Goal: Transaction & Acquisition: Purchase product/service

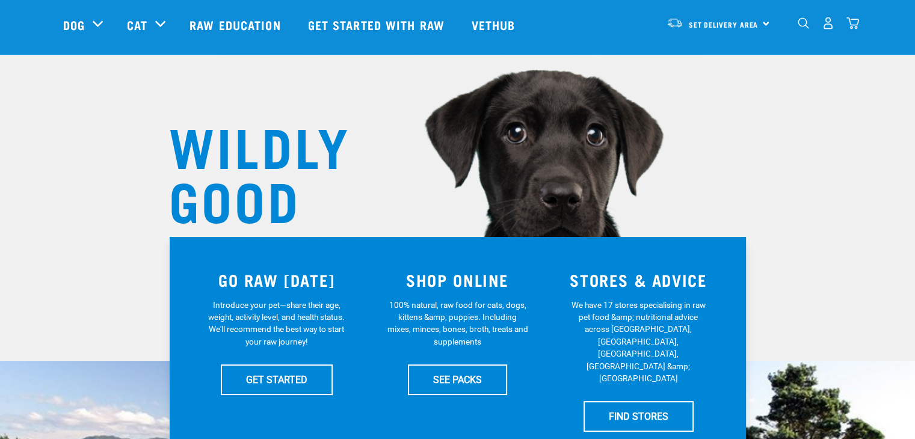
scroll to position [120, 0]
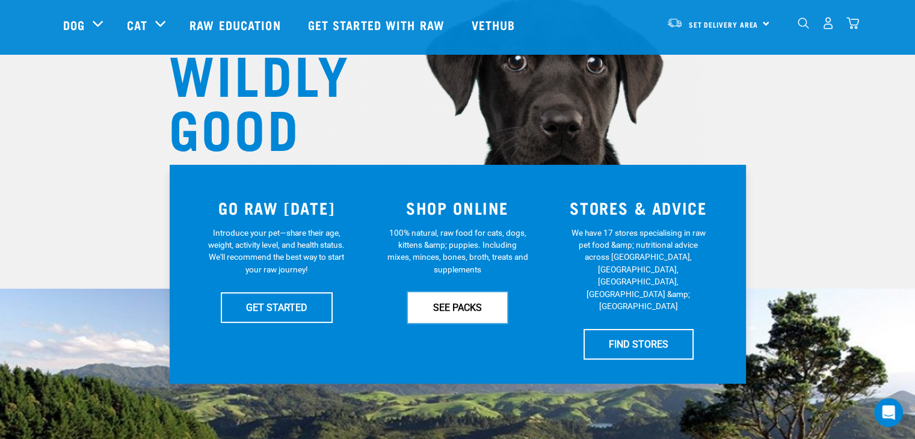
click at [450, 301] on link "SEE PACKS" at bounding box center [457, 307] width 99 height 30
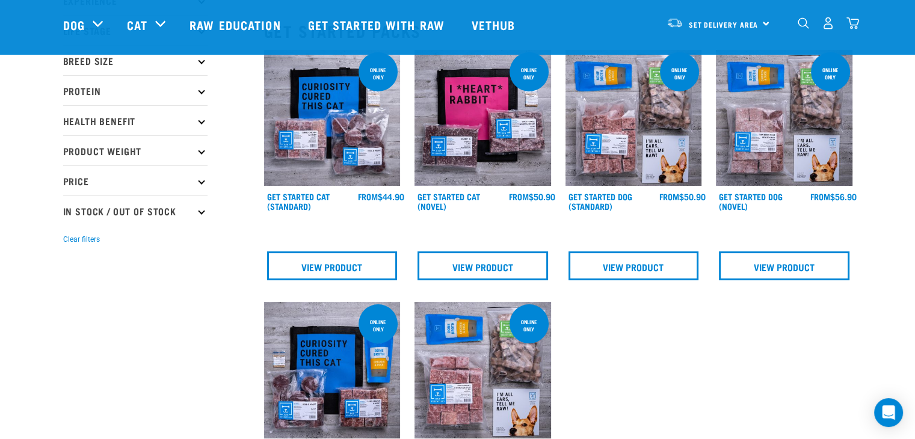
scroll to position [60, 0]
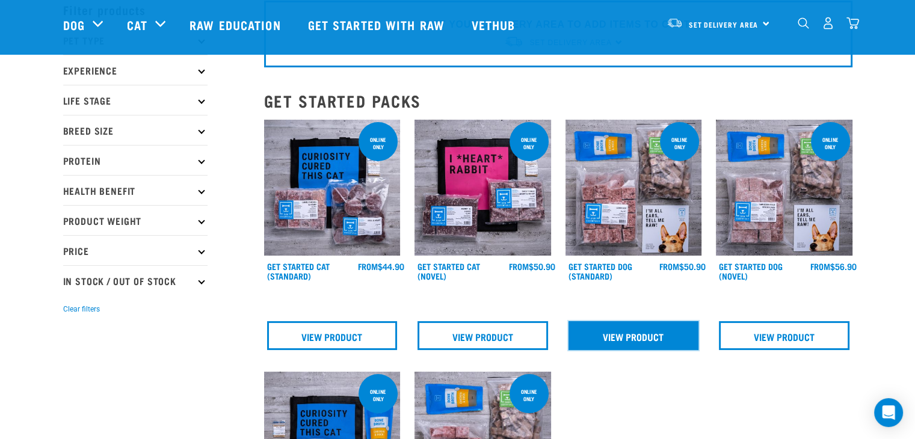
click at [656, 340] on link "View Product" at bounding box center [633, 335] width 131 height 29
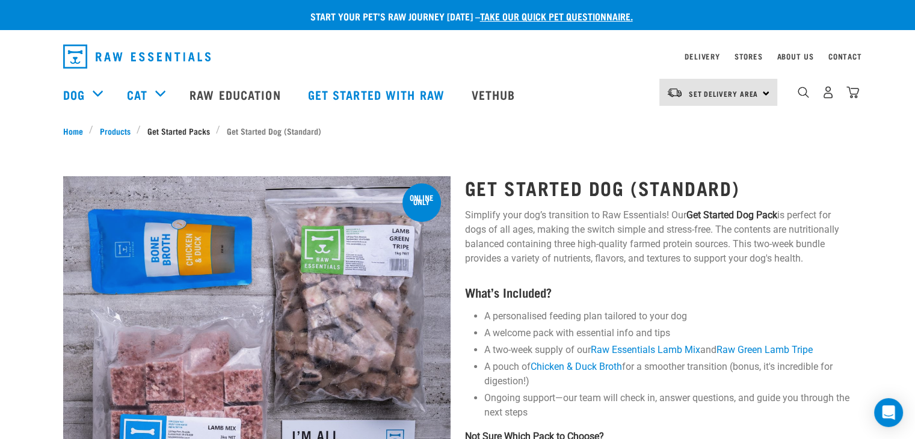
click at [180, 128] on link "Get Started Packs" at bounding box center [178, 130] width 75 height 13
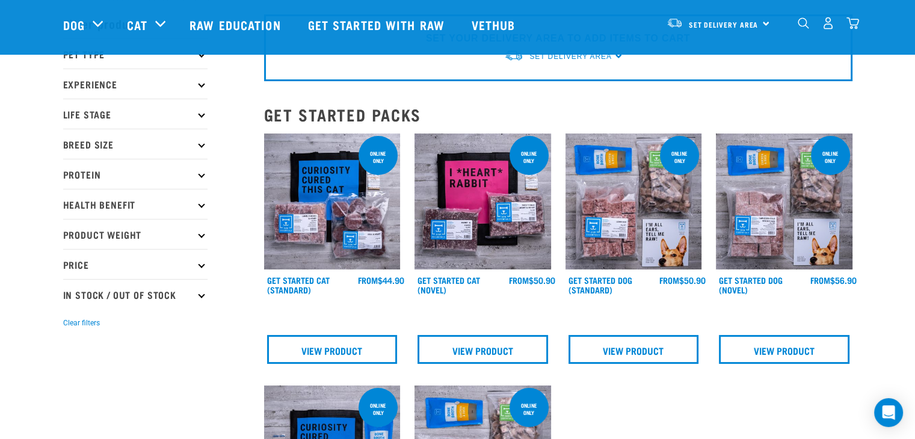
scroll to position [120, 0]
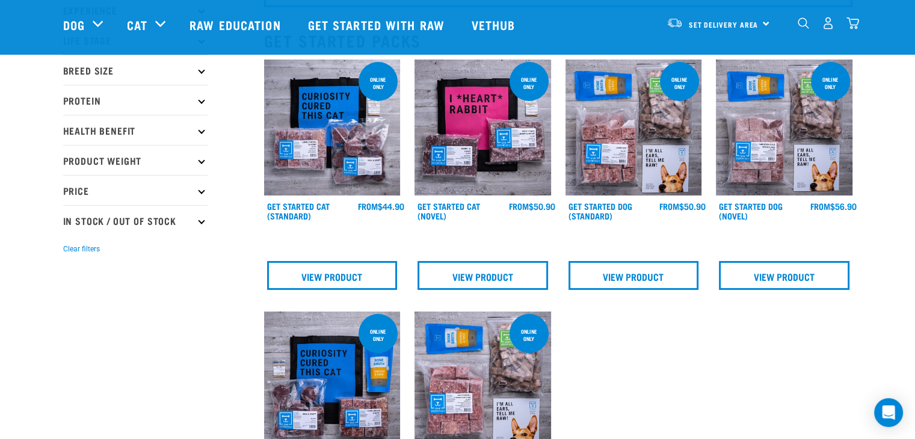
click at [796, 171] on img at bounding box center [784, 128] width 137 height 137
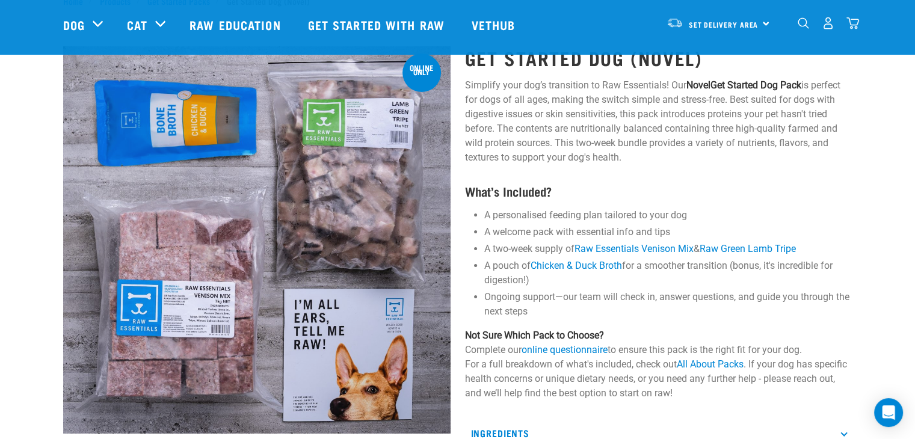
scroll to position [60, 0]
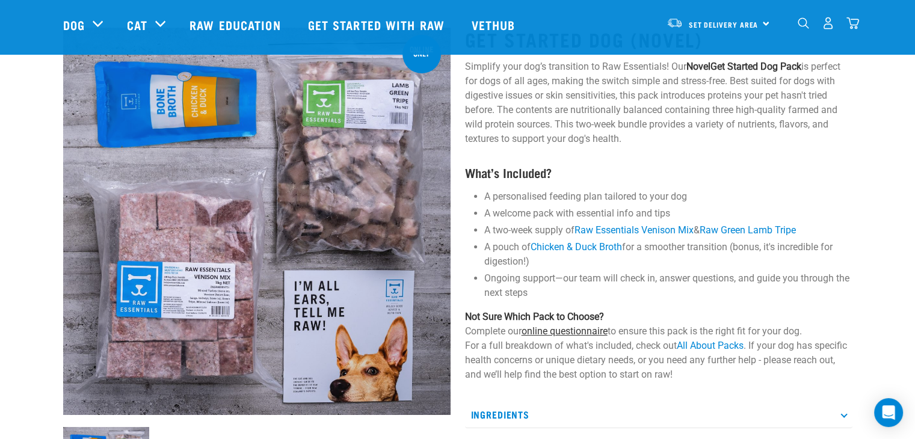
click at [582, 328] on link "online questionnaire" at bounding box center [564, 330] width 86 height 11
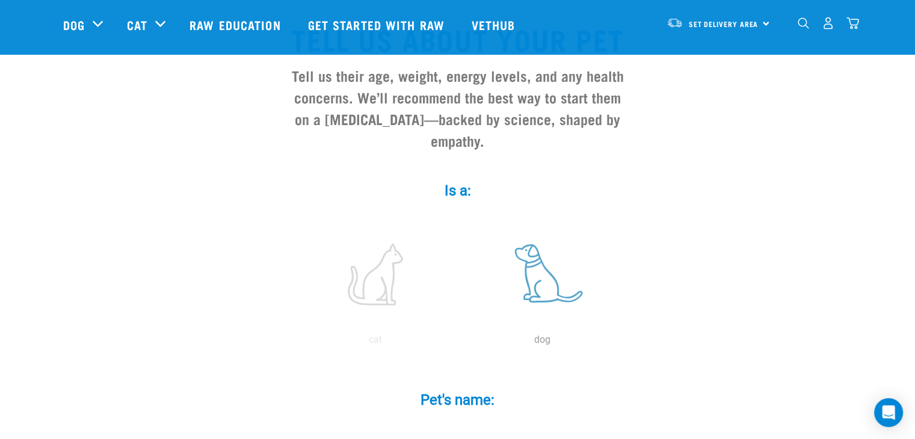
scroll to position [120, 0]
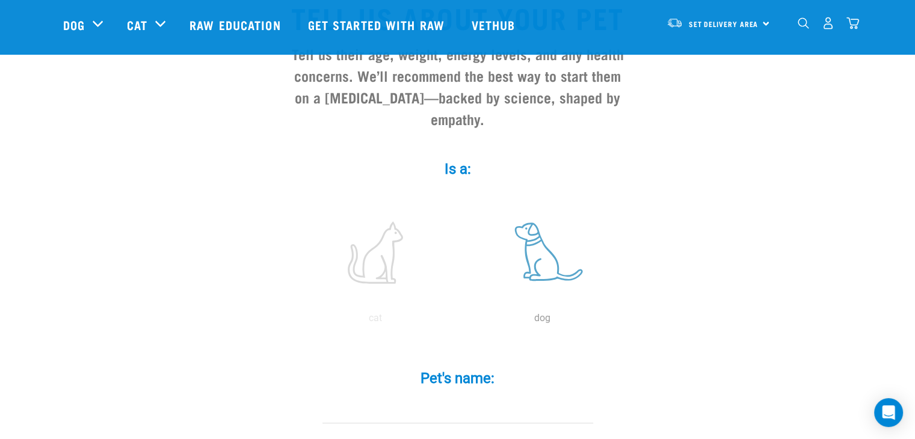
click at [552, 235] on label at bounding box center [542, 252] width 162 height 102
click at [459, 321] on input "radio" at bounding box center [459, 321] width 0 height 0
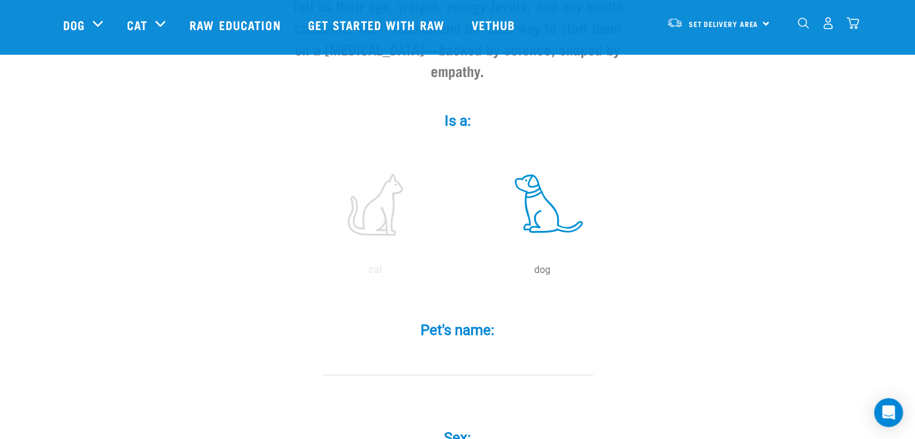
scroll to position [241, 0]
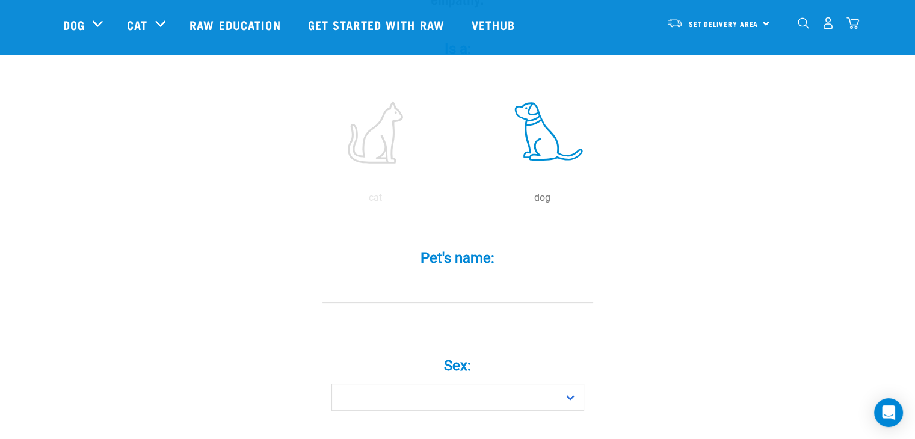
click at [489, 276] on input "Pet's name: *" at bounding box center [457, 289] width 271 height 27
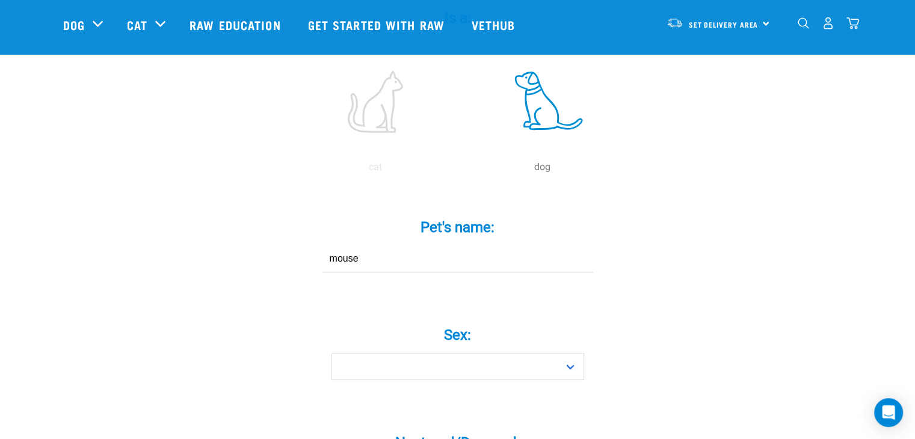
scroll to position [301, 0]
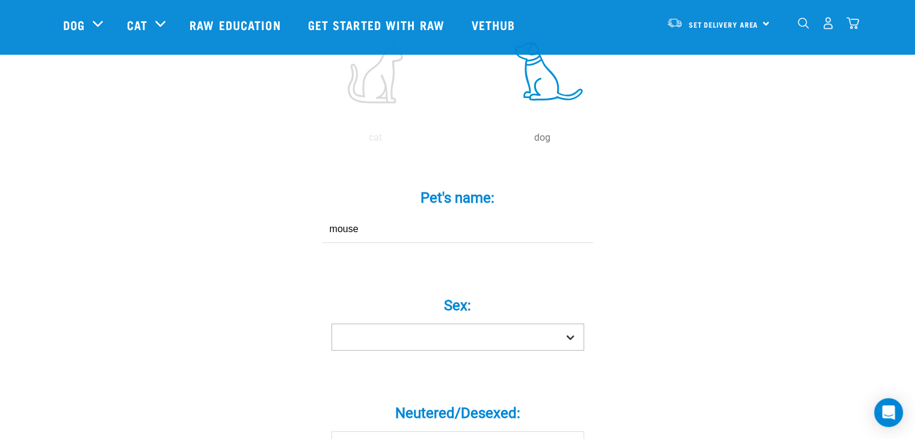
type input "mouse"
click at [454, 324] on select "Boy Girl" at bounding box center [457, 337] width 253 height 27
select select "girl"
click at [331, 324] on select "Boy Girl" at bounding box center [457, 337] width 253 height 27
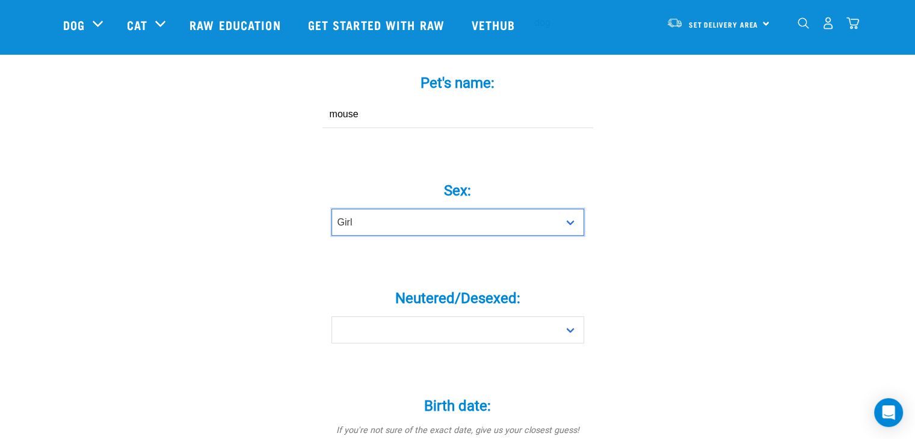
scroll to position [421, 0]
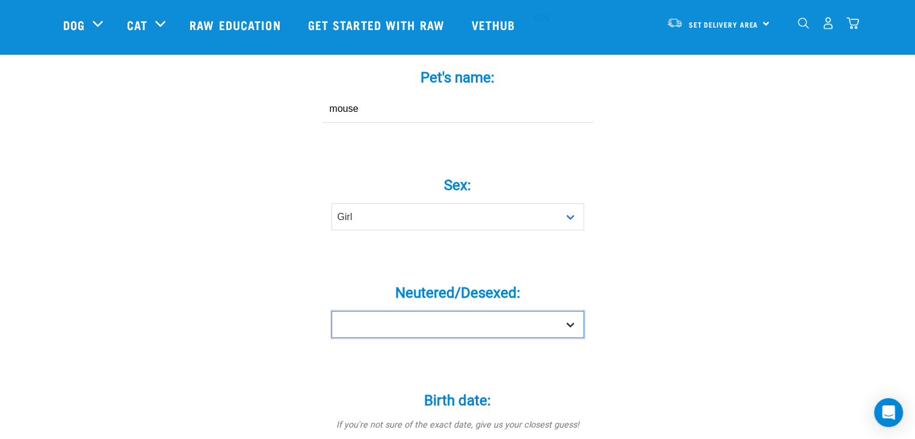
click at [439, 311] on select "Yes No" at bounding box center [457, 324] width 253 height 27
select select "yes"
click at [331, 311] on select "Yes No" at bounding box center [457, 324] width 253 height 27
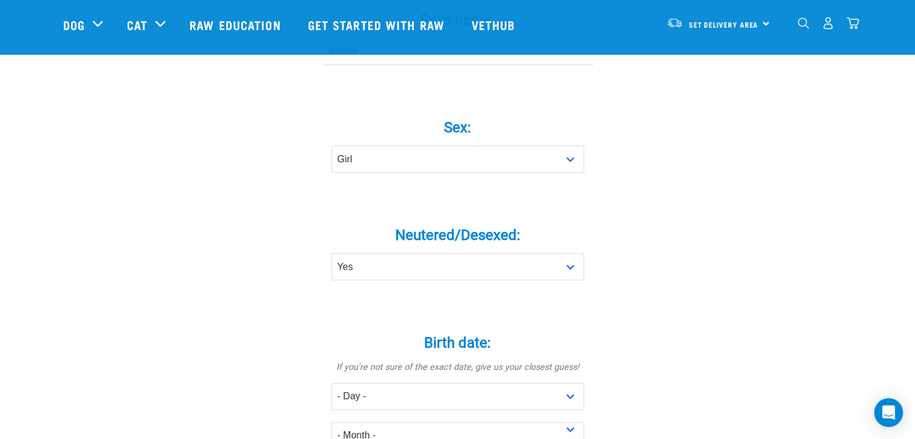
scroll to position [541, 0]
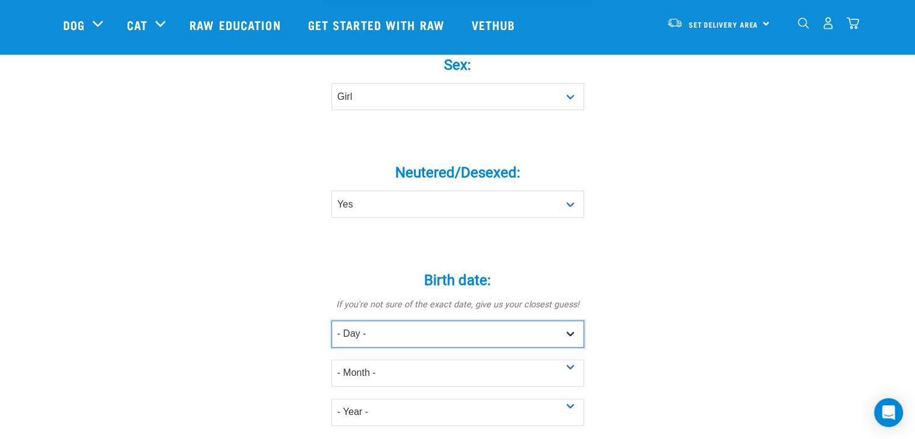
click at [484, 321] on select "- Day - 1 2 3 4 5 6 7 8 9 10 11 12 13 14 15 16 17 18 19 20 21 22 23 24 25 26 27" at bounding box center [457, 334] width 253 height 27
select select "13"
click at [331, 321] on select "- Day - 1 2 3 4 5 6 7 8 9 10 11 12 13 14 15 16 17 18 19 20 21 22 23 24 25 26 27" at bounding box center [457, 334] width 253 height 27
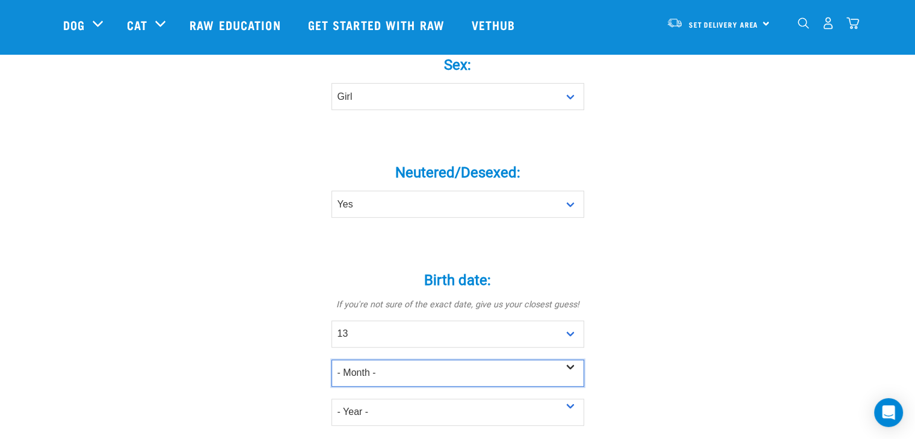
click at [363, 360] on select "- Month - January February March April May June July August September October N…" at bounding box center [457, 373] width 253 height 27
select select "September"
click at [331, 360] on select "- Month - January February March April May June July August September October N…" at bounding box center [457, 373] width 253 height 27
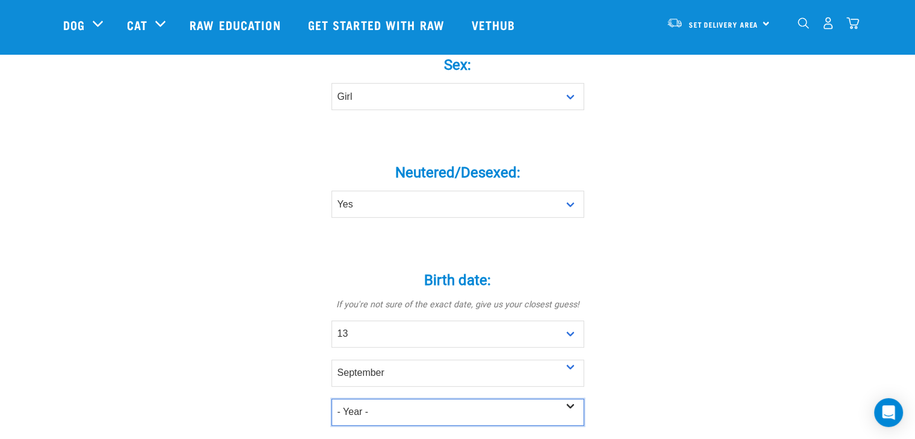
click at [385, 399] on select "- Year - 2025 2024 2023 2022 2021 2020 2019 2018 2017 2016 2015 2014 2013 2012" at bounding box center [457, 412] width 253 height 27
select select "2022"
click at [331, 399] on select "- Year - 2025 2024 2023 2022 2021 2020 2019 2018 2017 2016 2015 2014 2013 2012" at bounding box center [457, 412] width 253 height 27
click at [699, 282] on div "Tell us about your pet Tell us their age, weight, energy levels, and any health…" at bounding box center [457, 273] width 789 height 1435
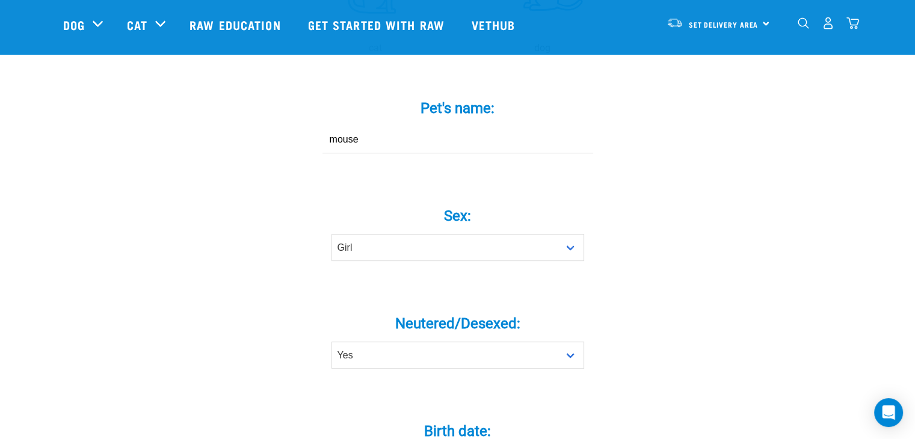
scroll to position [241, 0]
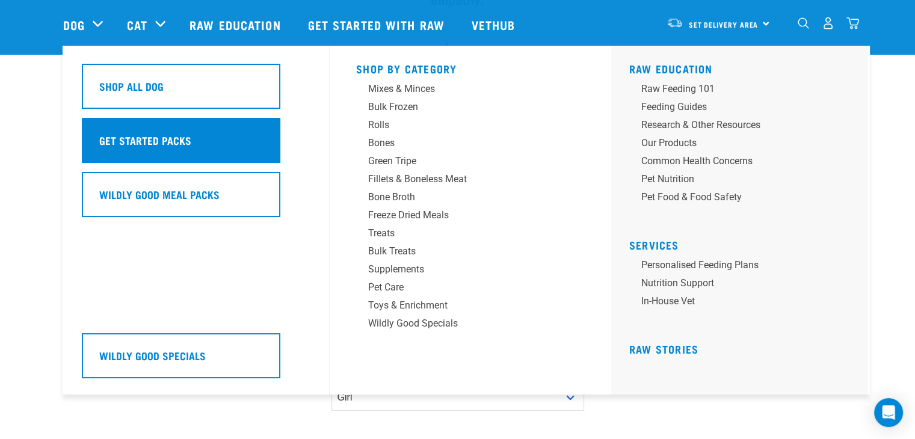
click at [215, 147] on div "Get Started Packs" at bounding box center [181, 140] width 198 height 45
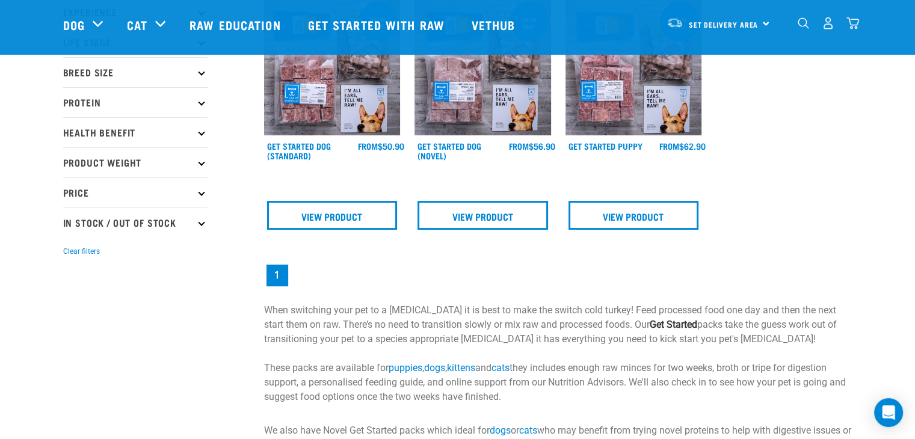
scroll to position [120, 0]
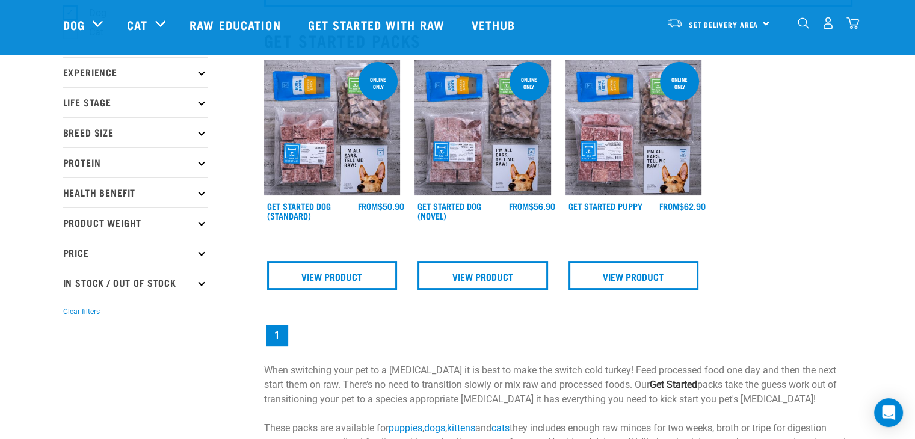
click at [349, 152] on img at bounding box center [332, 128] width 137 height 137
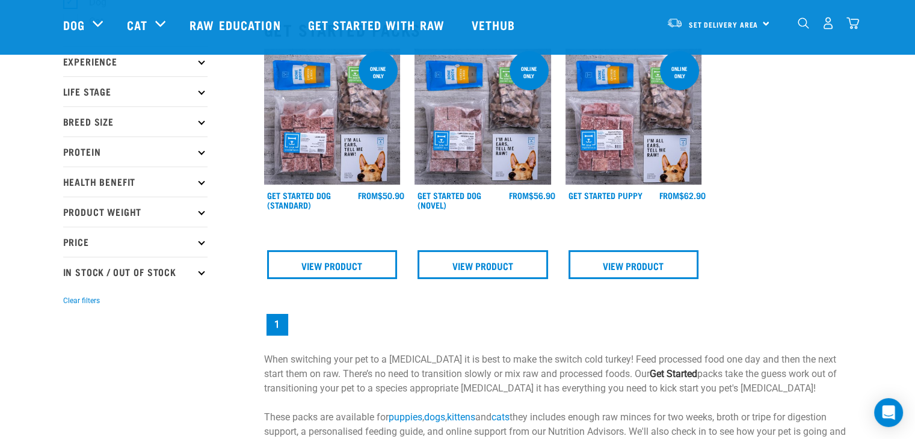
scroll to position [120, 0]
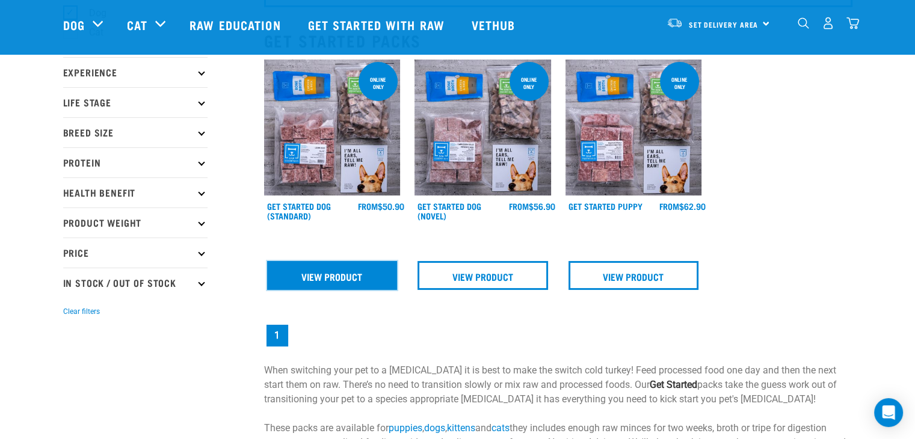
click at [349, 278] on link "View Product" at bounding box center [332, 275] width 131 height 29
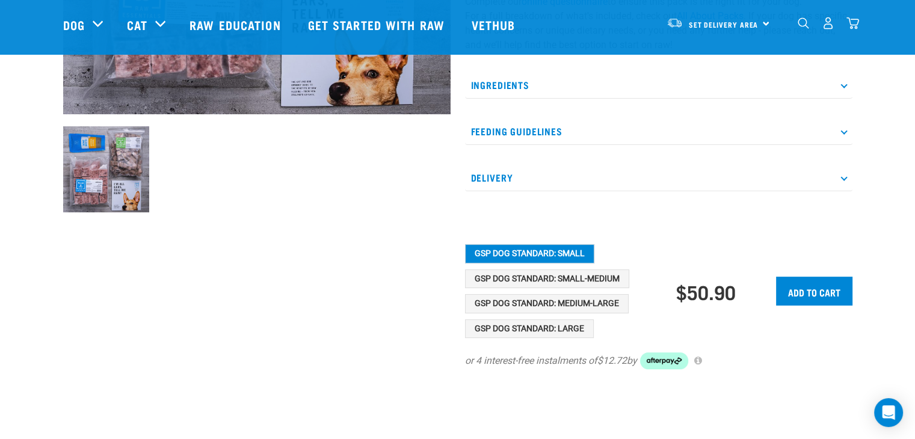
scroll to position [421, 0]
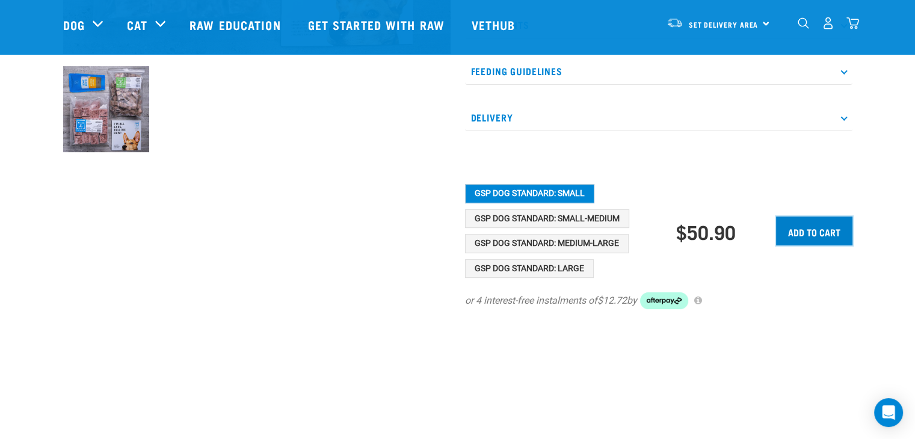
click at [814, 224] on input "Add to cart" at bounding box center [814, 231] width 76 height 29
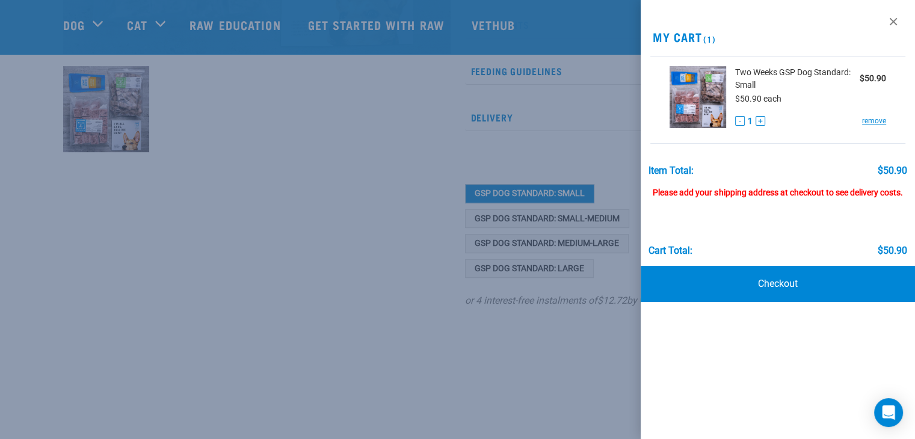
click at [376, 227] on div at bounding box center [457, 219] width 915 height 439
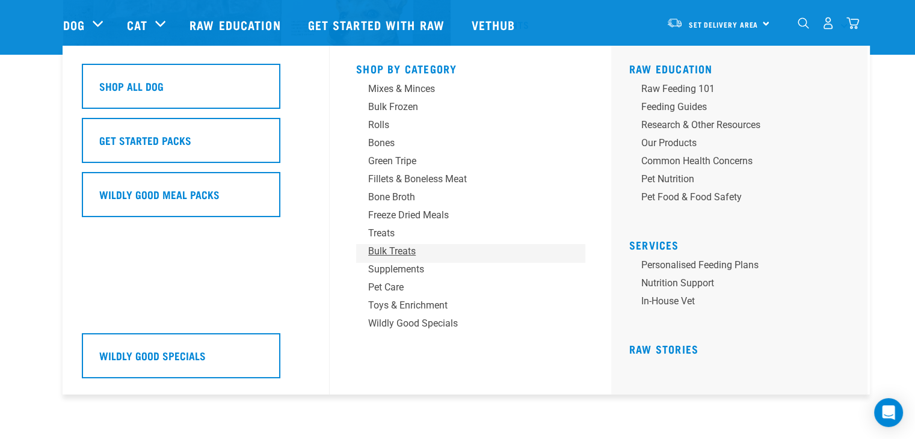
click at [402, 247] on div "Bulk Treats" at bounding box center [462, 251] width 188 height 14
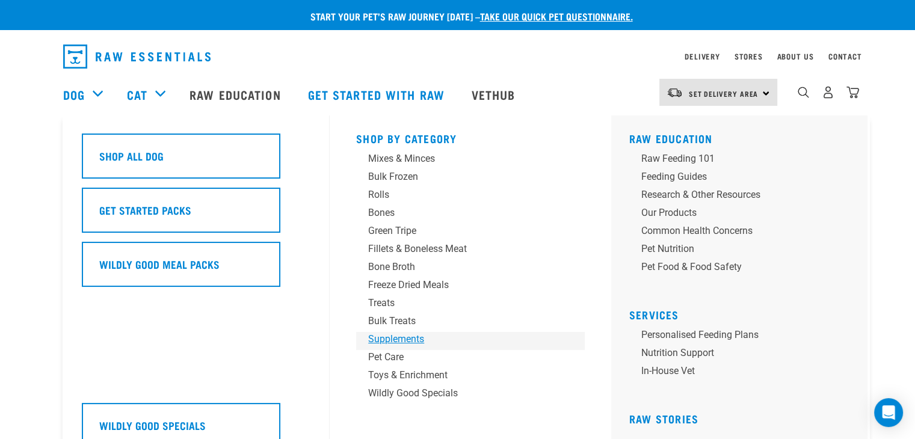
click at [399, 340] on div "Supplements" at bounding box center [462, 339] width 188 height 14
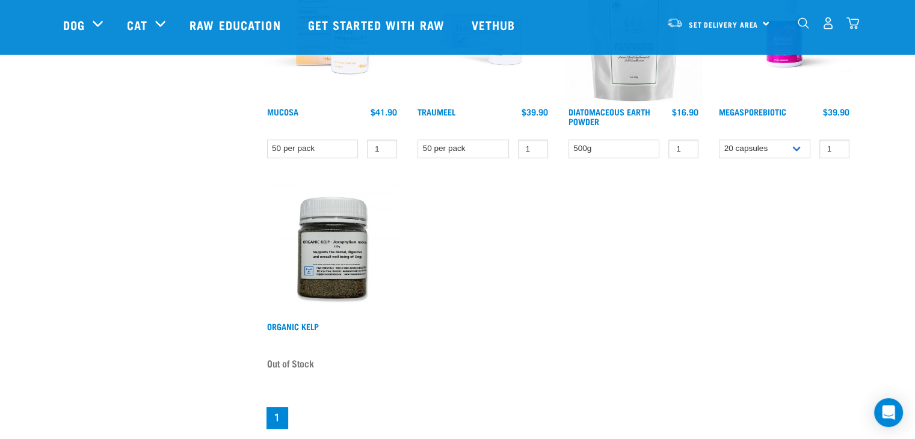
scroll to position [902, 0]
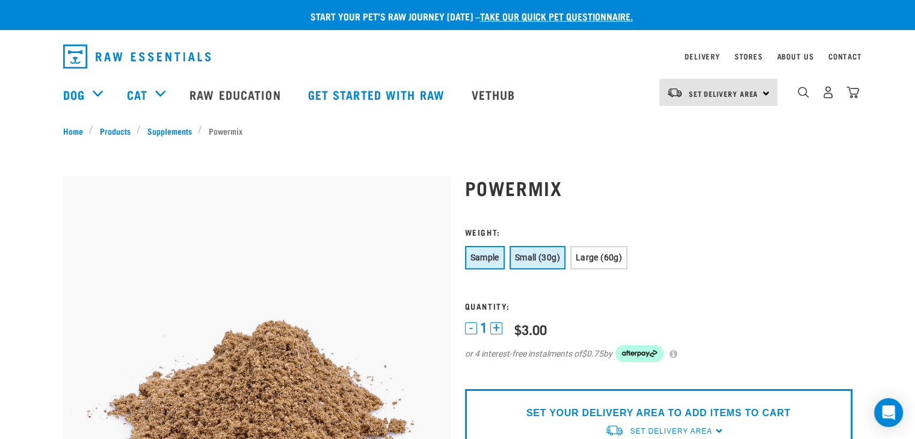
click at [545, 260] on span "Small (30g)" at bounding box center [537, 258] width 45 height 10
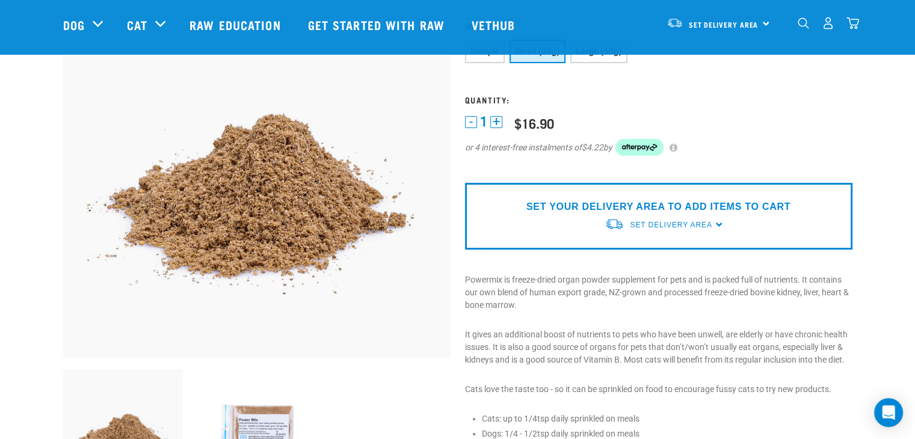
scroll to position [120, 0]
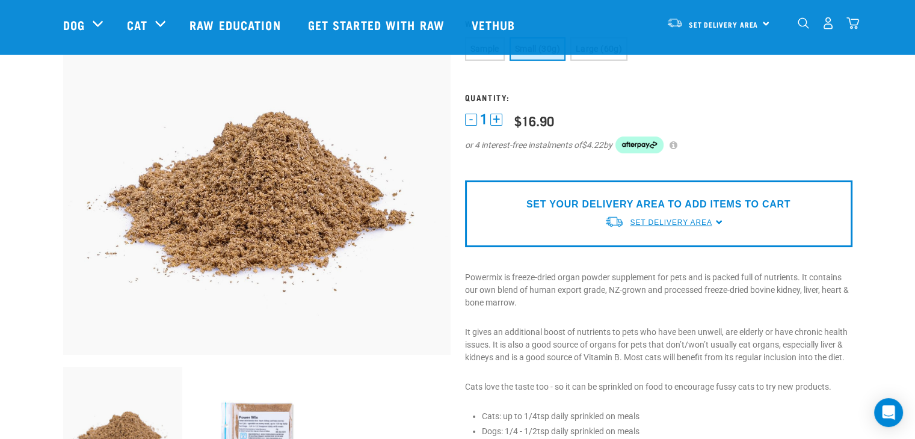
click at [677, 225] on span "Set Delivery Area" at bounding box center [671, 222] width 82 height 8
click at [664, 267] on link "[GEOGRAPHIC_DATA]" at bounding box center [664, 270] width 120 height 20
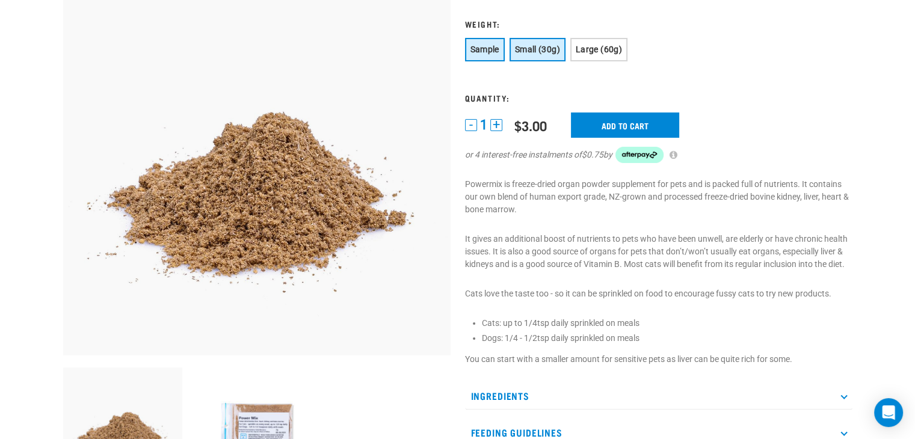
click at [551, 47] on span "Small (30g)" at bounding box center [537, 50] width 45 height 10
click at [636, 122] on input "Add to cart" at bounding box center [632, 124] width 108 height 25
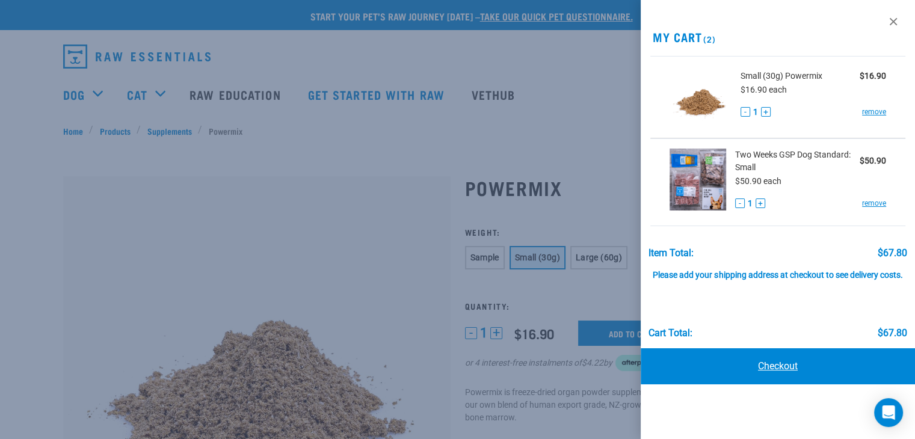
click at [779, 366] on link "Checkout" at bounding box center [777, 366] width 274 height 36
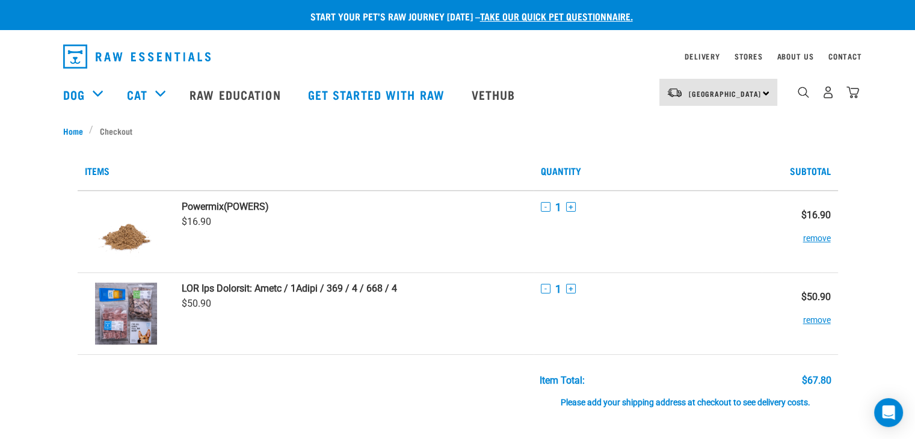
scroll to position [60, 0]
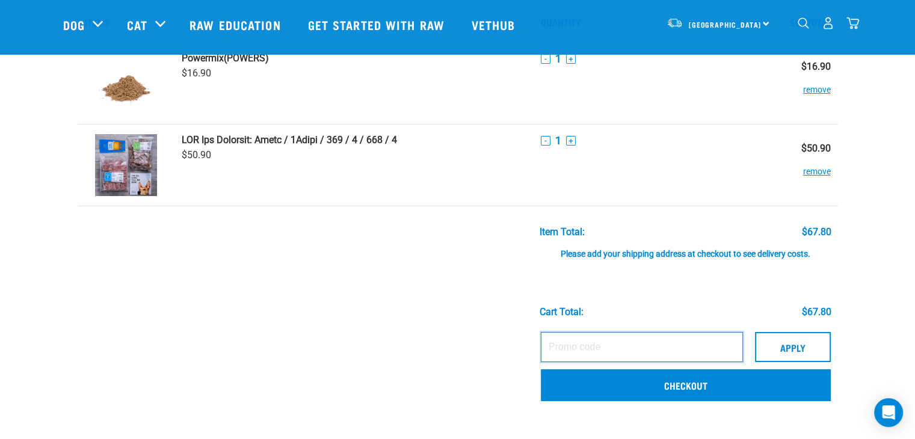
click at [650, 350] on input "text" at bounding box center [642, 347] width 202 height 30
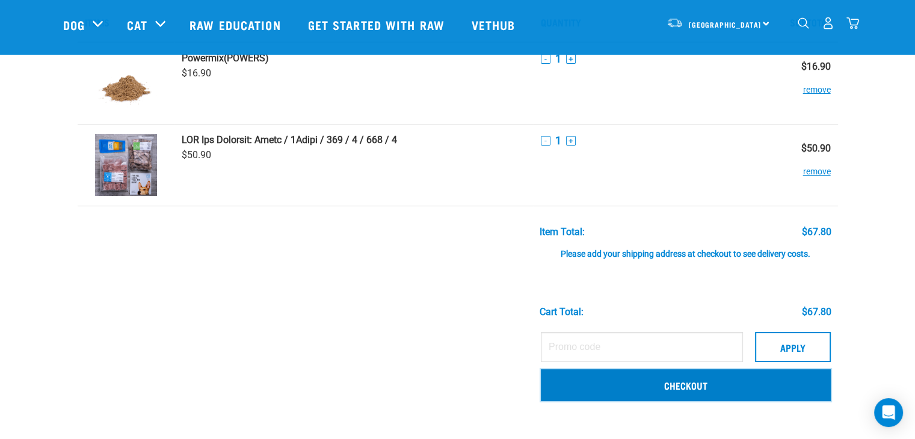
click at [678, 381] on link "Checkout" at bounding box center [686, 384] width 290 height 31
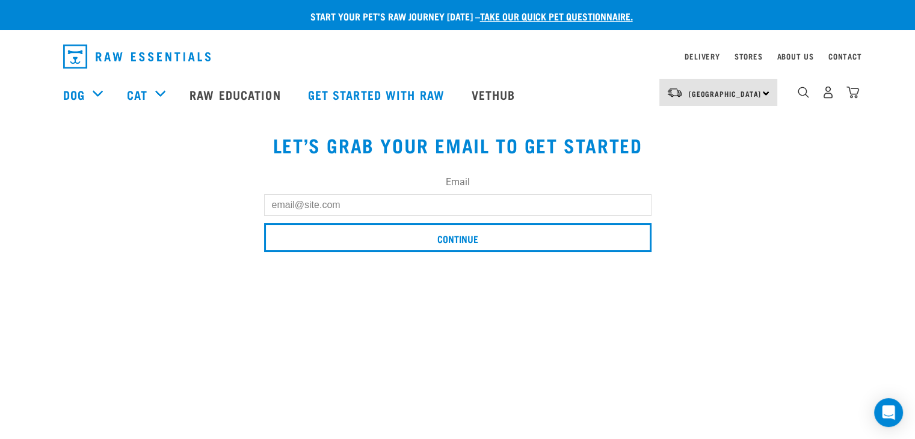
click at [355, 207] on input "Email" at bounding box center [457, 205] width 387 height 22
type input "hello@scoopdog.co.nz"
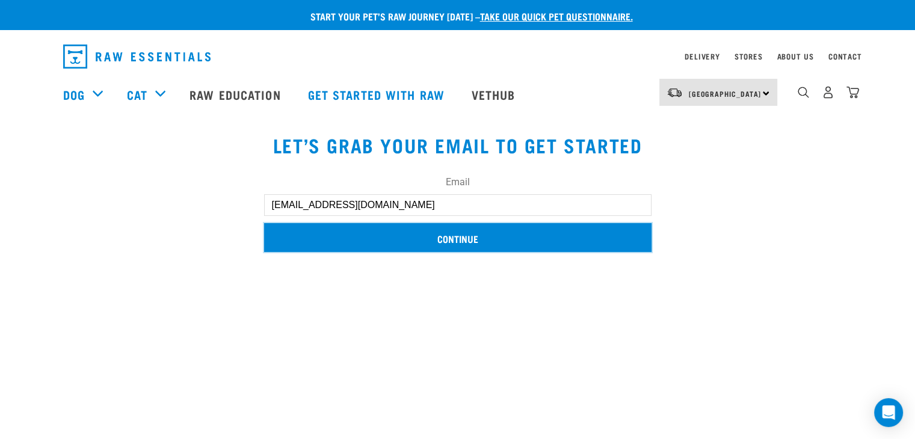
click at [464, 242] on input "Continue" at bounding box center [457, 237] width 387 height 29
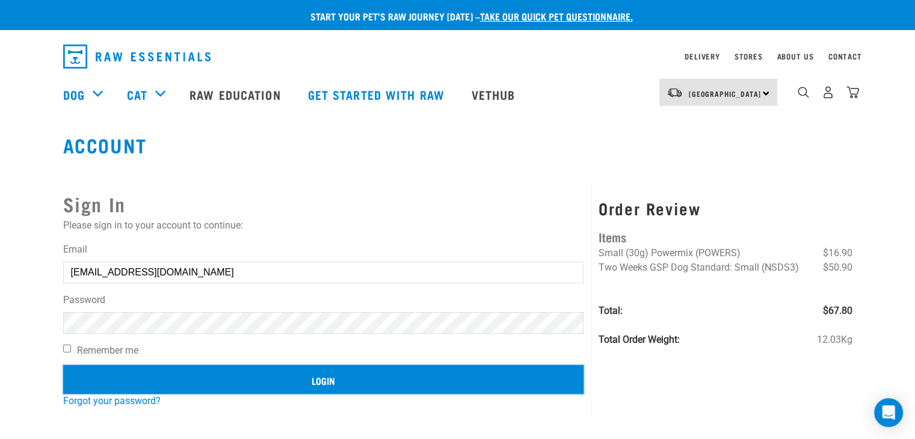
click at [283, 384] on input "Login" at bounding box center [323, 379] width 521 height 29
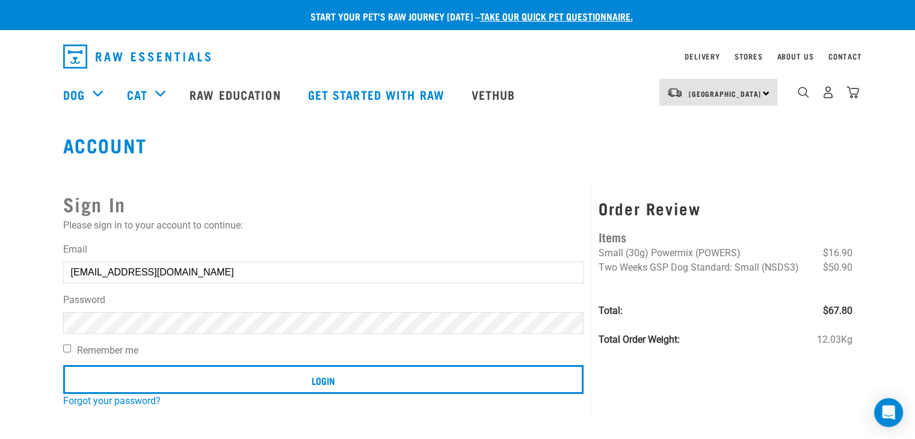
click at [28, 197] on button "delete" at bounding box center [22, 191] width 12 height 12
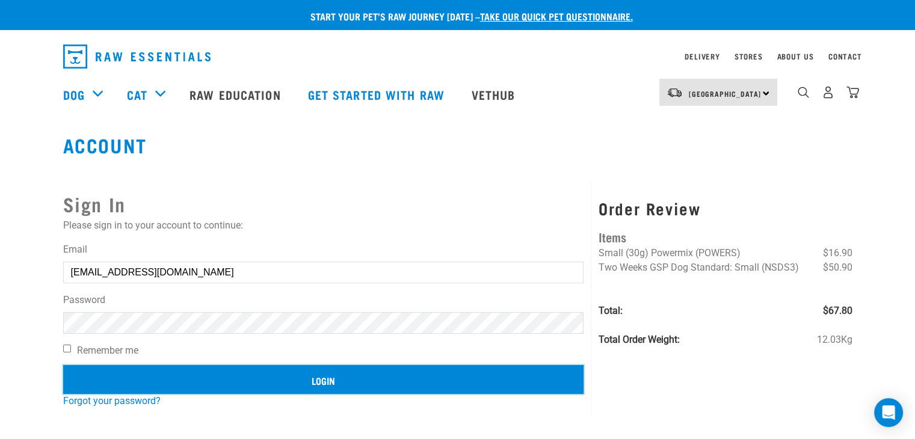
click at [321, 385] on input "Login" at bounding box center [323, 379] width 521 height 29
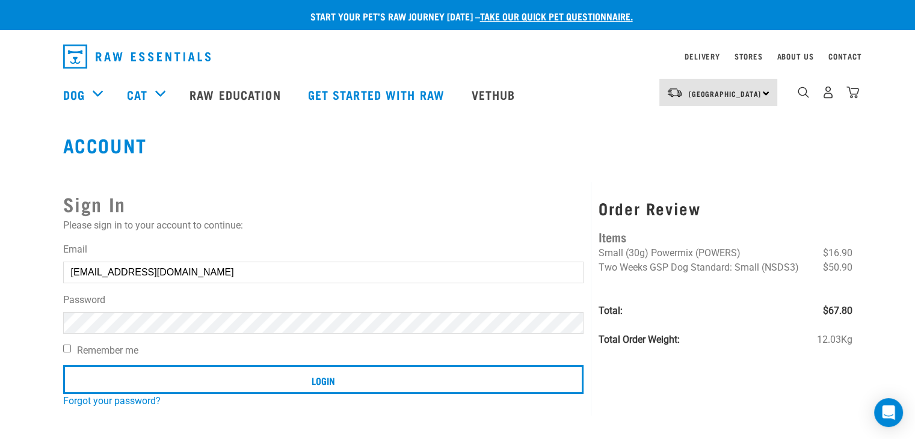
click at [28, 197] on button "delete" at bounding box center [22, 191] width 12 height 12
click at [0, 325] on article "Invalid username or password." at bounding box center [0, 219] width 0 height 439
click at [28, 197] on button "delete" at bounding box center [22, 191] width 12 height 12
click at [130, 399] on link "Forgot your password?" at bounding box center [111, 400] width 97 height 11
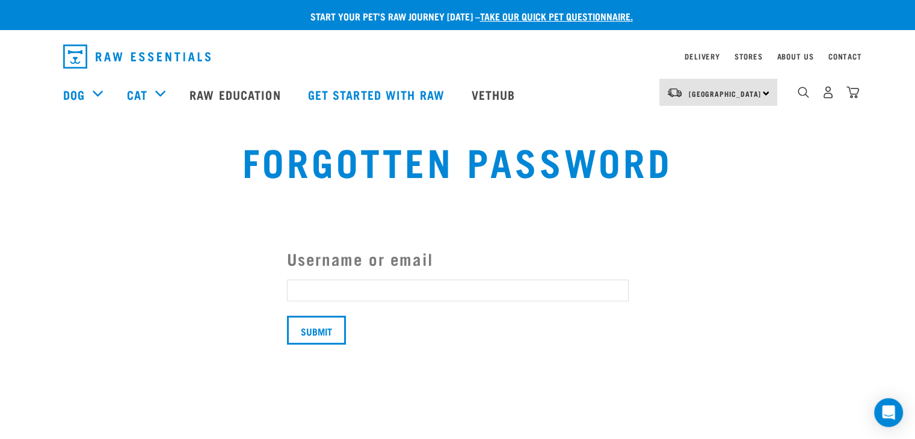
click at [310, 290] on input "Username or email" at bounding box center [458, 291] width 342 height 22
type input "[EMAIL_ADDRESS][DOMAIN_NAME]"
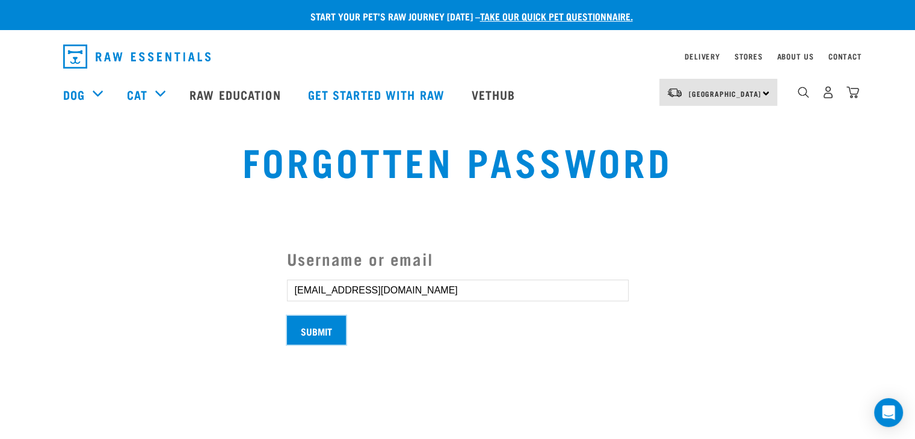
click at [321, 337] on input "Submit" at bounding box center [316, 330] width 59 height 29
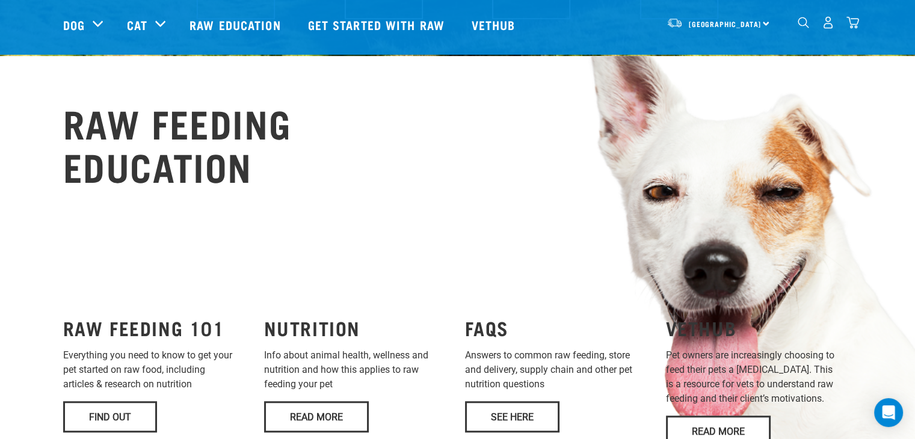
scroll to position [782, 0]
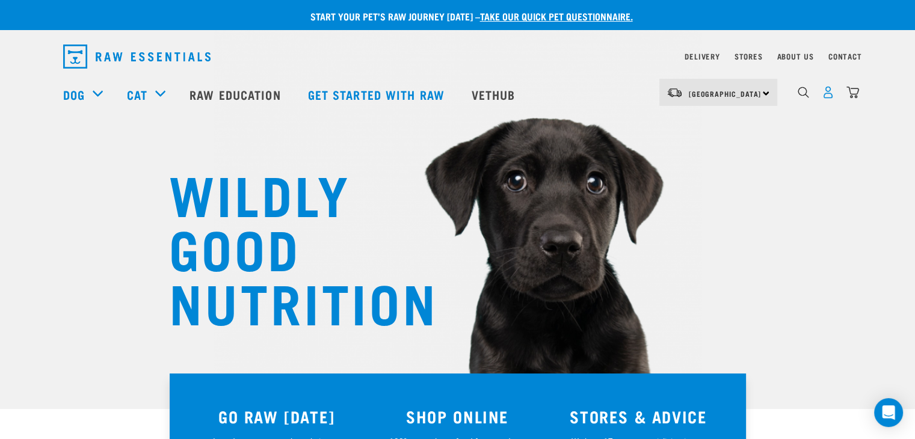
click at [828, 98] on img "dropdown navigation" at bounding box center [827, 92] width 13 height 13
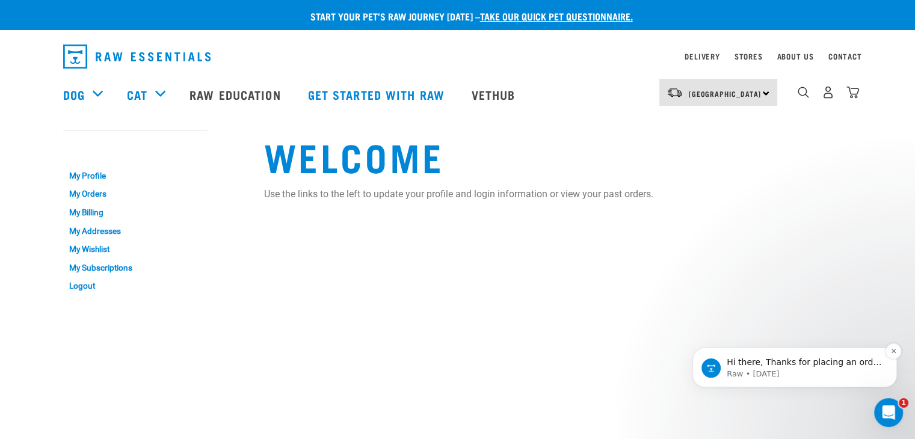
click at [810, 370] on p "Raw • 138w ago" at bounding box center [803, 374] width 155 height 11
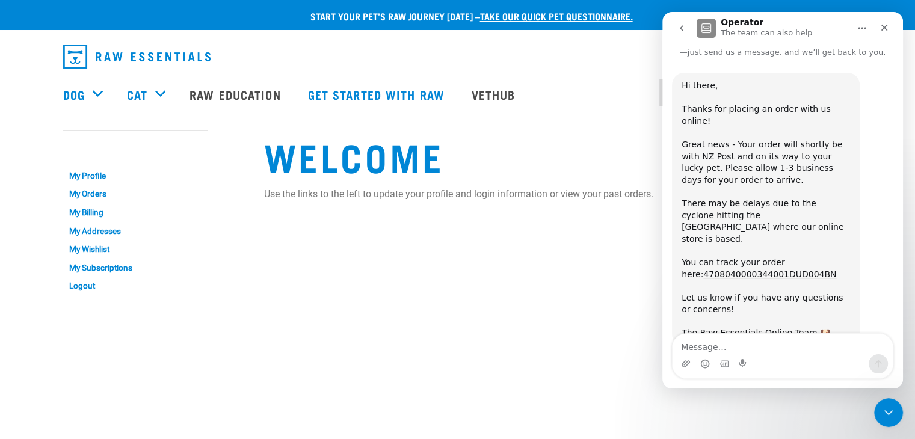
scroll to position [48, 0]
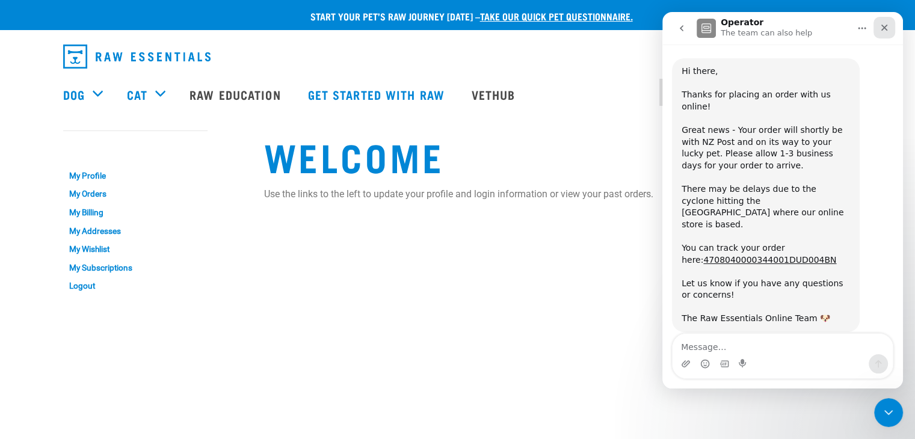
click at [887, 26] on icon "Close" at bounding box center [884, 28] width 10 height 10
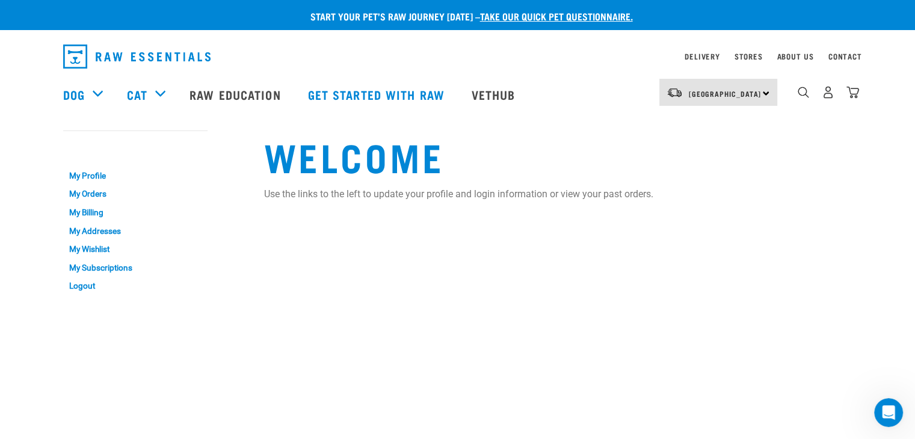
click at [860, 101] on div "South Island North Island South Island Dog Shop All Dog Get Started Packs 2" at bounding box center [458, 94] width 808 height 48
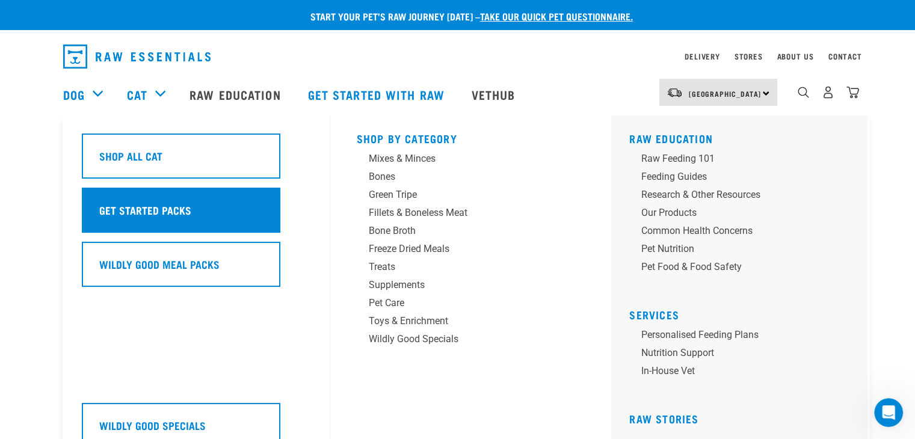
click at [232, 224] on div "Get Started Packs" at bounding box center [181, 210] width 198 height 45
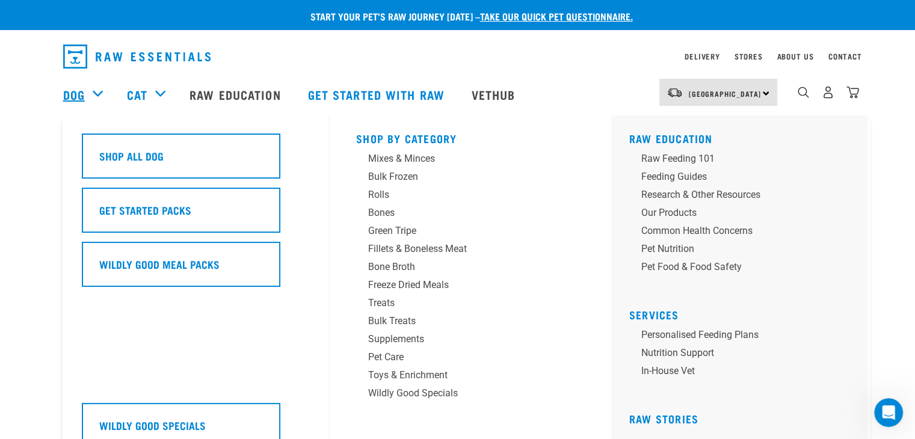
click at [71, 90] on link "Dog" at bounding box center [74, 94] width 22 height 18
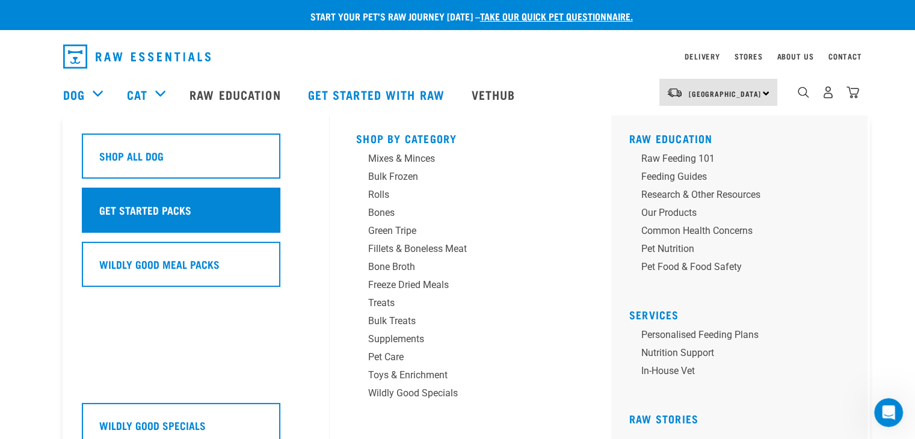
click at [115, 204] on h5 "Get Started Packs" at bounding box center [145, 210] width 92 height 16
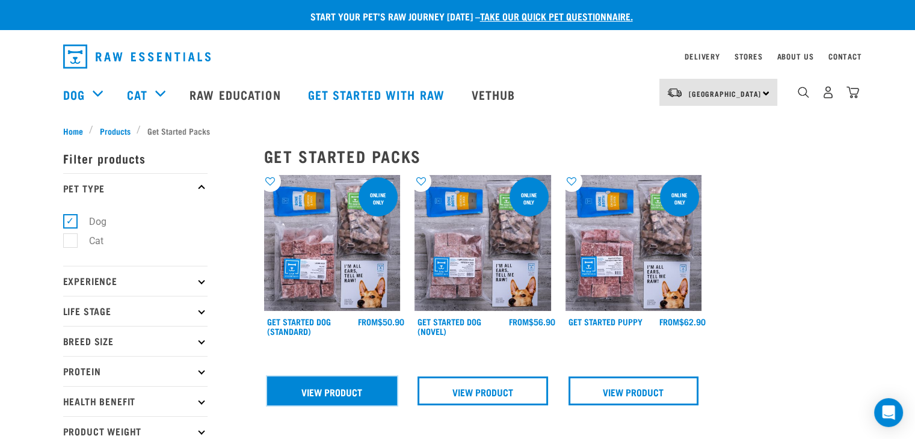
click at [334, 392] on link "View Product" at bounding box center [332, 390] width 131 height 29
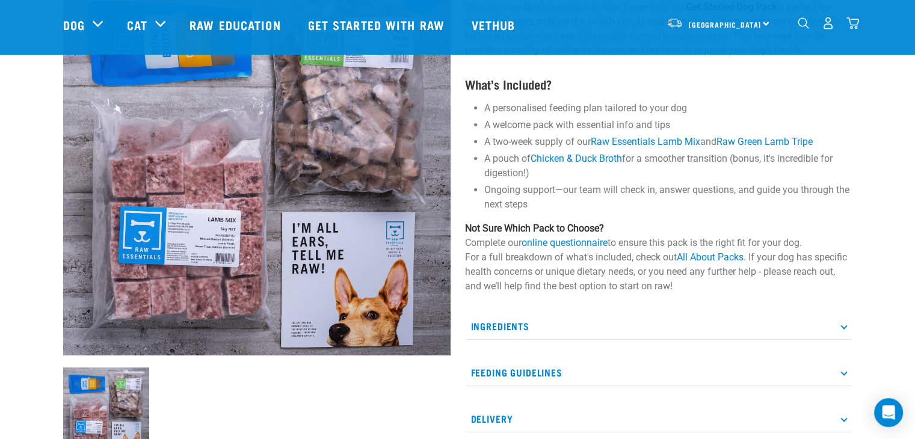
scroll to position [120, 0]
click at [707, 319] on p "Ingredients" at bounding box center [658, 325] width 387 height 27
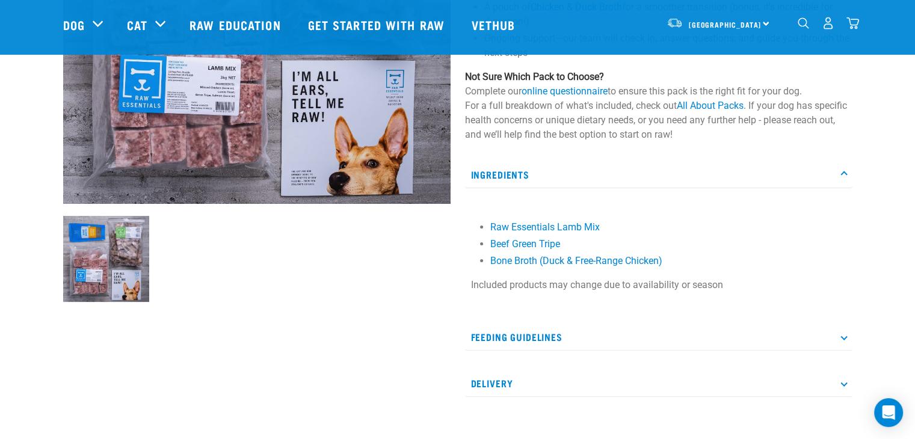
scroll to position [301, 0]
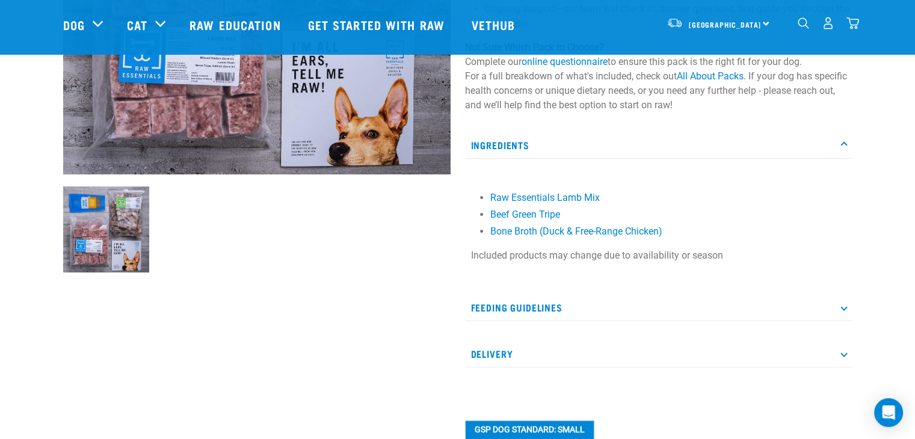
click at [622, 309] on p "Feeding Guidelines" at bounding box center [658, 307] width 387 height 27
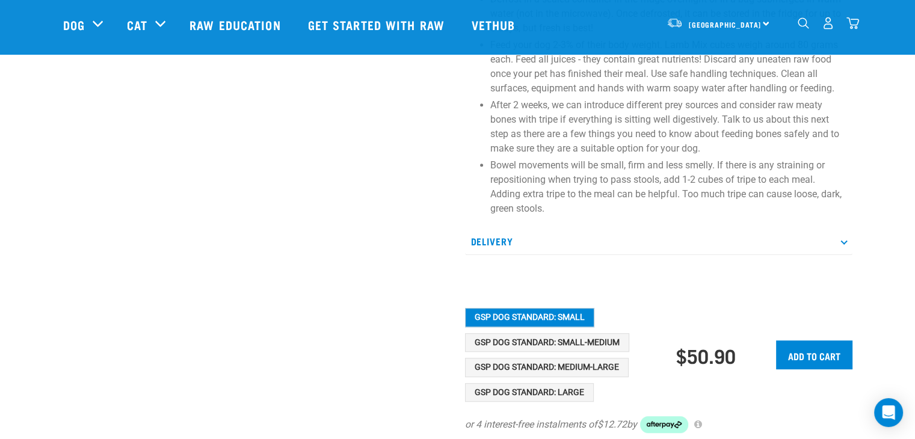
scroll to position [782, 0]
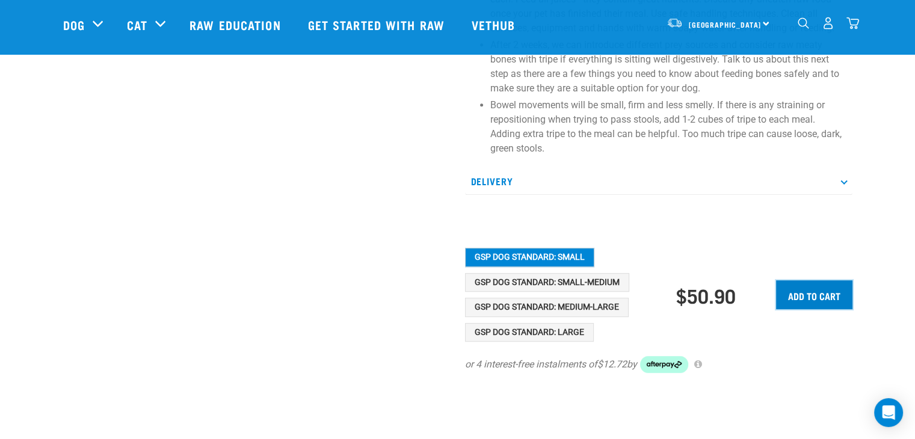
click at [824, 295] on input "Add to cart" at bounding box center [814, 294] width 76 height 29
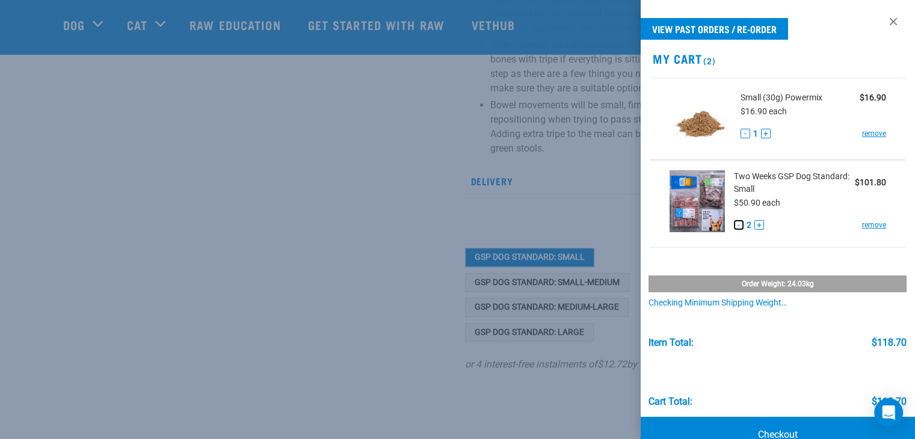
click at [737, 223] on button "-" at bounding box center [739, 225] width 10 height 10
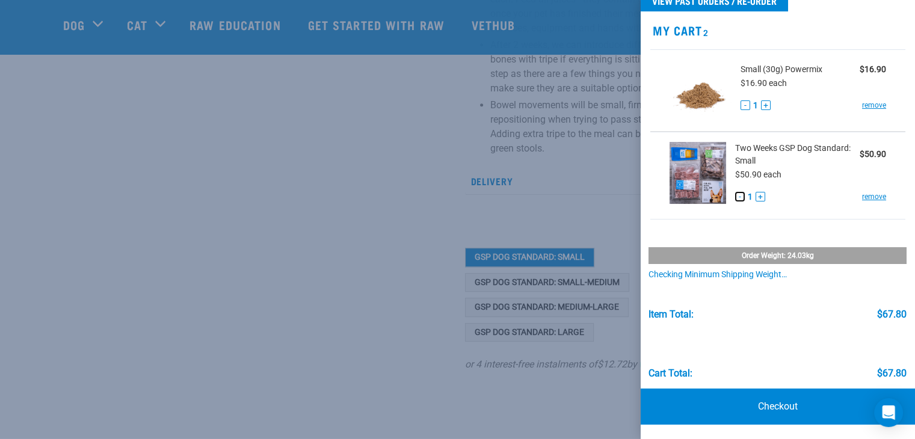
scroll to position [0, 0]
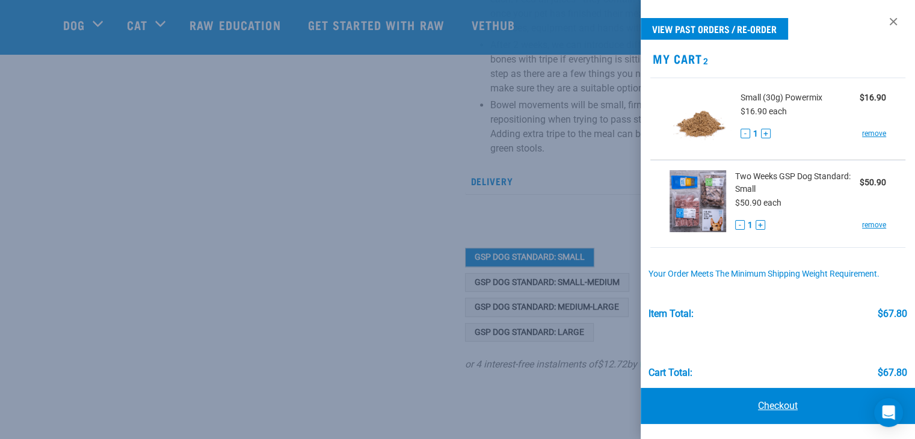
click at [784, 408] on link "Checkout" at bounding box center [777, 406] width 274 height 36
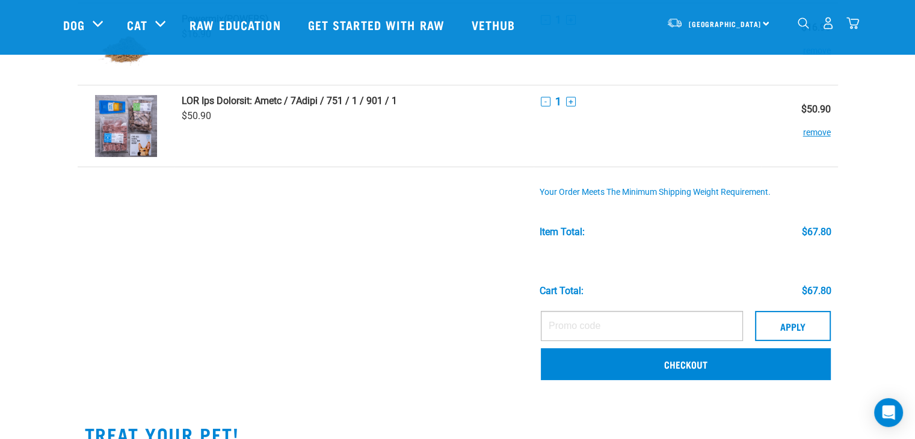
scroll to position [120, 0]
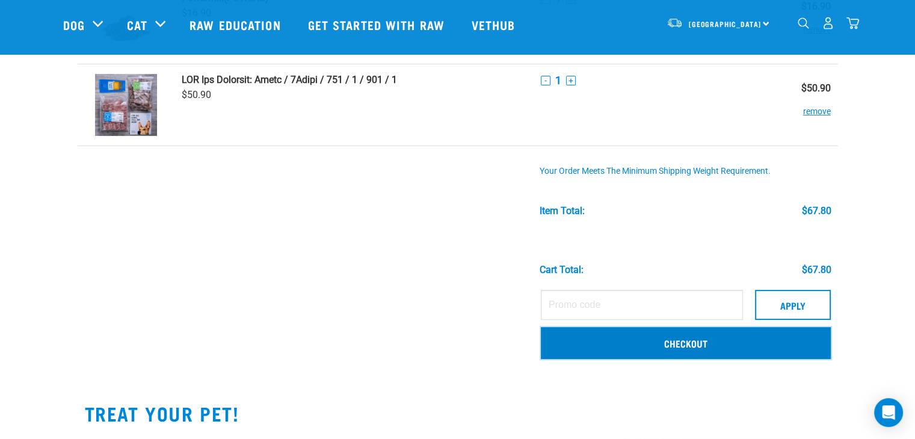
click at [666, 346] on link "Checkout" at bounding box center [686, 342] width 290 height 31
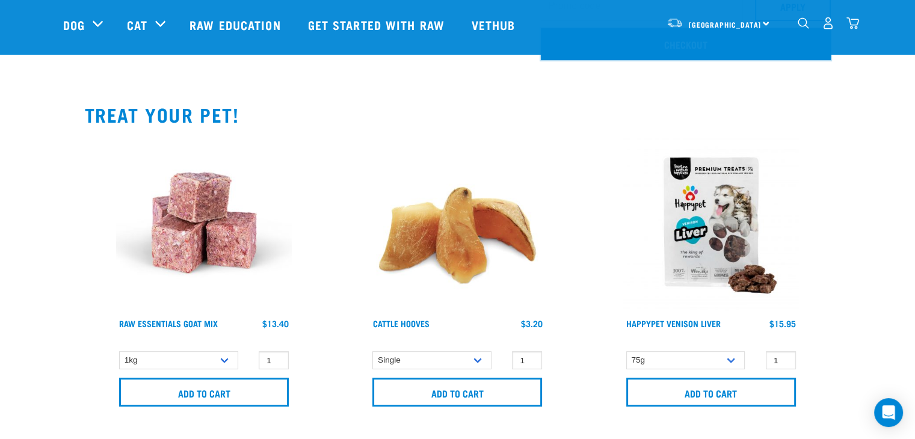
scroll to position [421, 0]
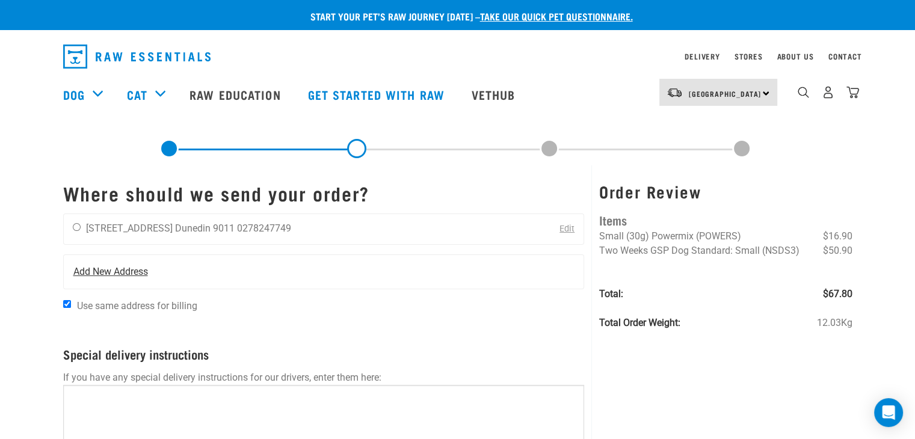
click at [136, 269] on span "Add New Address" at bounding box center [110, 272] width 75 height 14
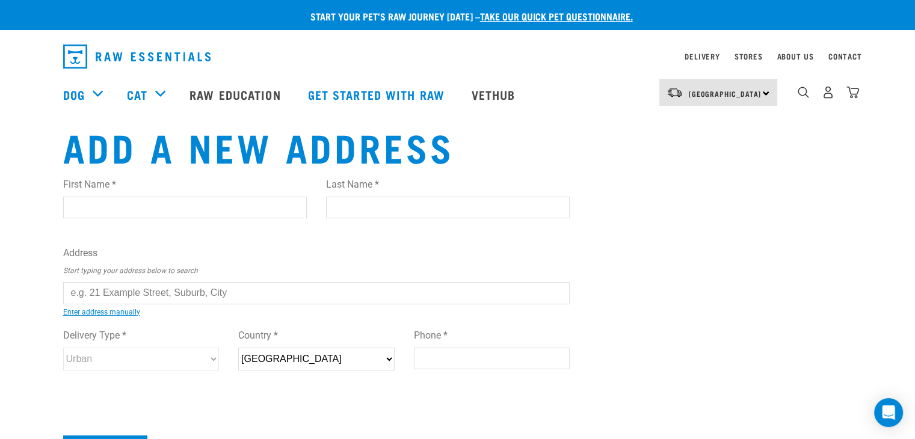
click at [137, 289] on input "text" at bounding box center [316, 293] width 507 height 22
click at [76, 302] on ul "17 Lorne Street , South Dunedin, Dunedin 9012 17 Lorne Street , Dargaville 0310…" at bounding box center [76, 302] width 0 height 0
type input "17 Lorne Street, South Dunedin, Dunedin 9012"
type input "[STREET_ADDRESS]"
type input "South Dunedin"
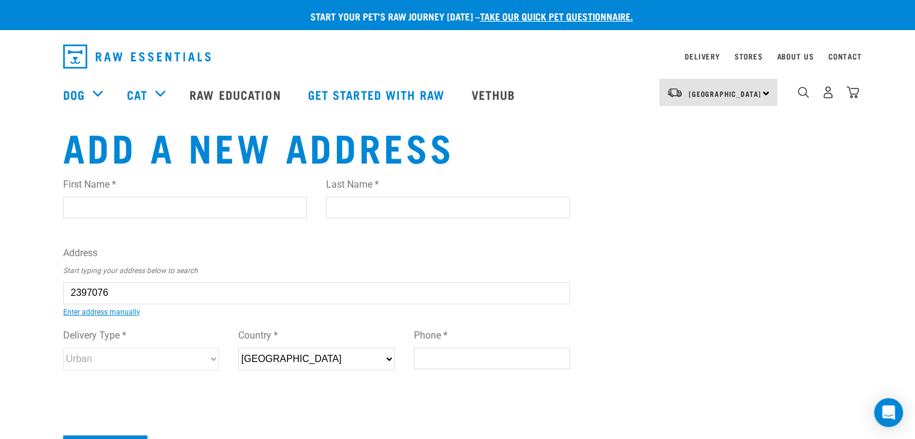
type input "Otago"
select select "OTA"
type input "9012"
select select "Urban"
type input "17 Lorne Street, South Dunedin, Dunedin 9012"
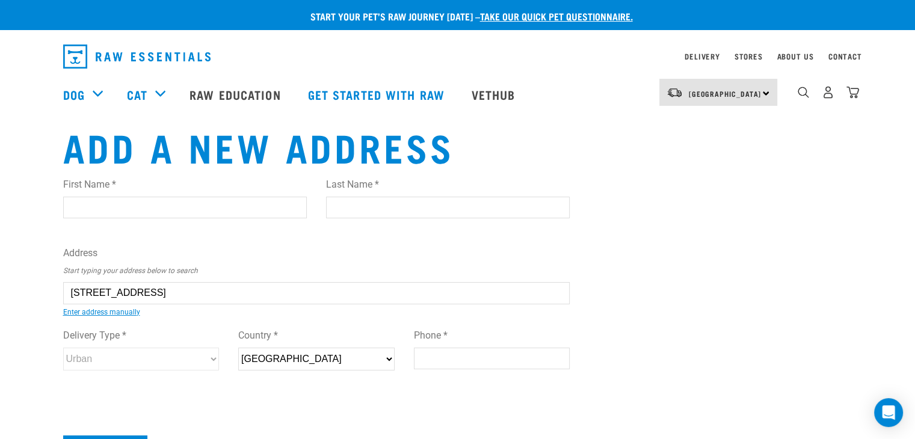
click at [154, 372] on div "Delivery Type * Urban Rural Country * New Zealand Phone *" at bounding box center [317, 354] width 526 height 70
click at [438, 355] on input "Phone *" at bounding box center [492, 359] width 156 height 22
type input "0278247749"
type input "Aleisha"
type input "Kennedy"
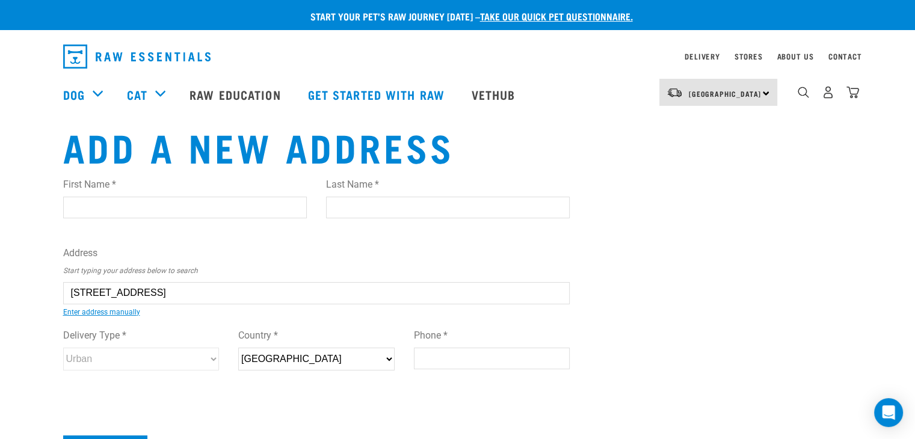
type input "Dunedin"
drag, startPoint x: 460, startPoint y: 391, endPoint x: 445, endPoint y: 390, distance: 15.0
click at [459, 391] on div "First Name * Aleisha Last Name * Kennedy Address Start typing your address belo…" at bounding box center [316, 285] width 507 height 235
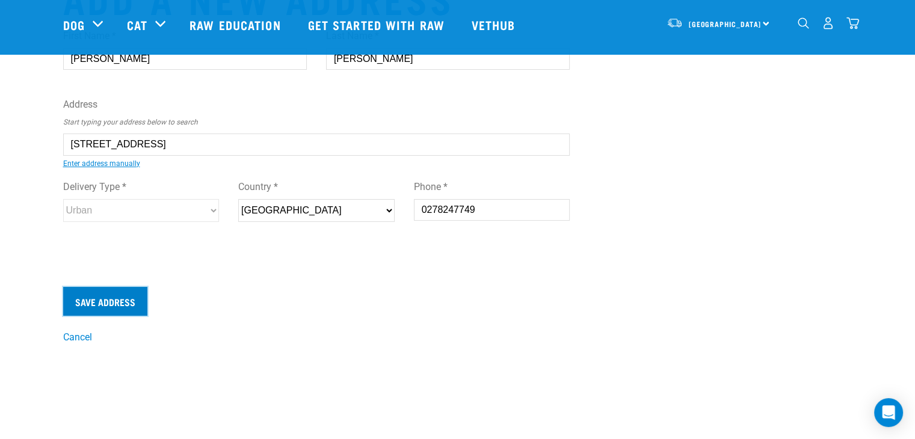
click at [103, 301] on input "Save Address" at bounding box center [105, 301] width 84 height 29
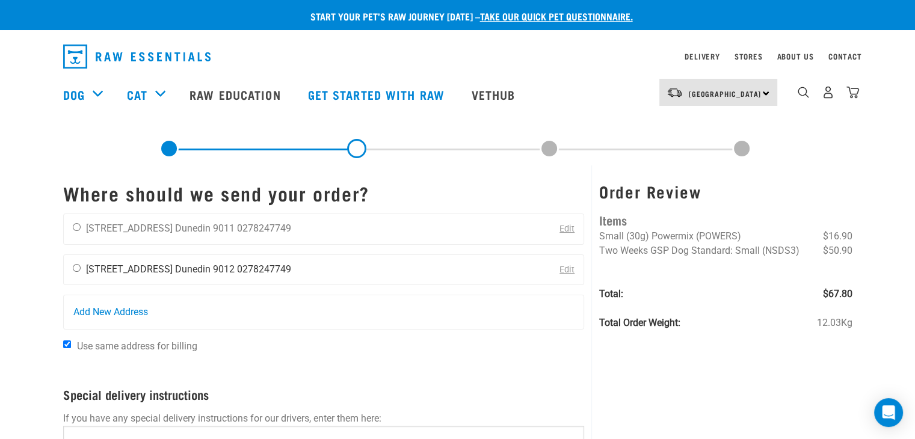
click at [81, 270] on div "[PERSON_NAME] [STREET_ADDRESS] [GEOGRAPHIC_DATA] 9012 0278247749" at bounding box center [182, 270] width 236 height 30
click at [77, 267] on input "radio" at bounding box center [77, 268] width 8 height 8
radio input "true"
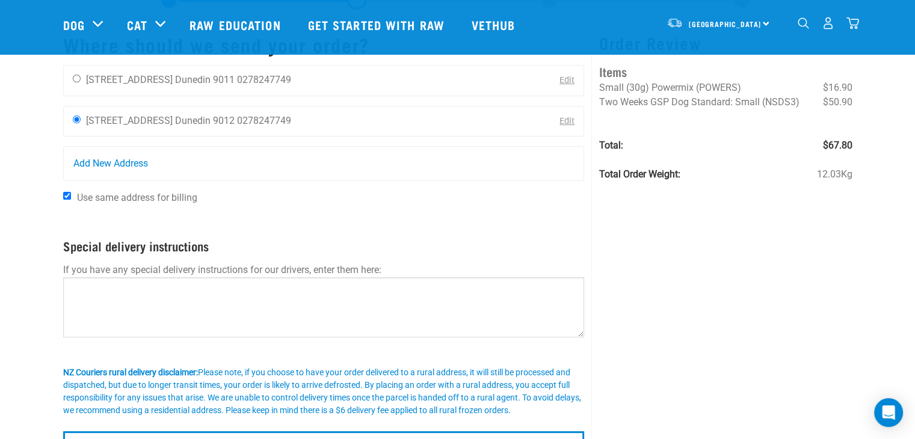
scroll to position [120, 0]
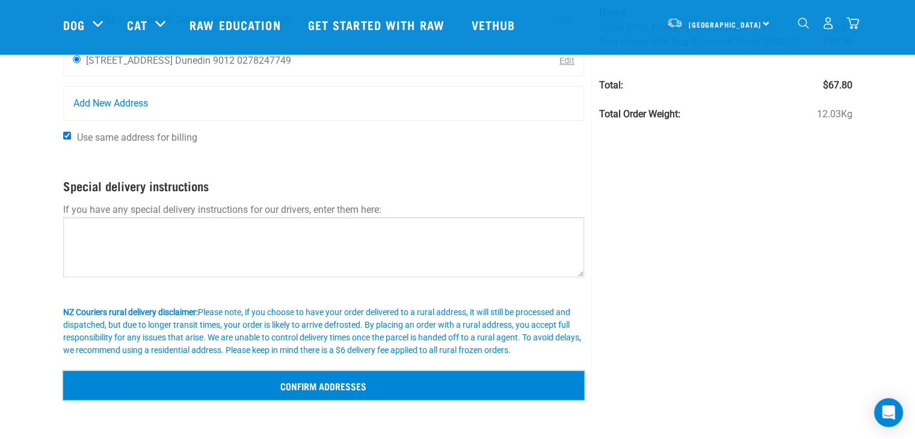
click at [329, 378] on input "Confirm addresses" at bounding box center [323, 385] width 521 height 29
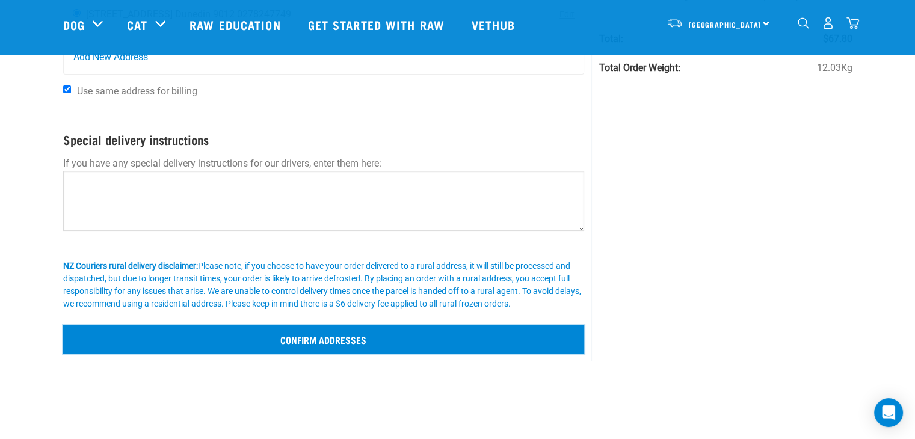
scroll to position [180, 0]
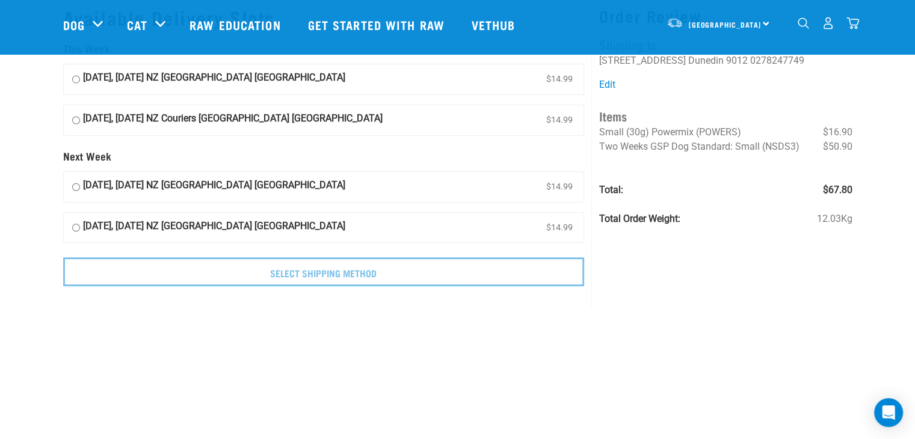
scroll to position [60, 0]
